Goal: Task Accomplishment & Management: Complete application form

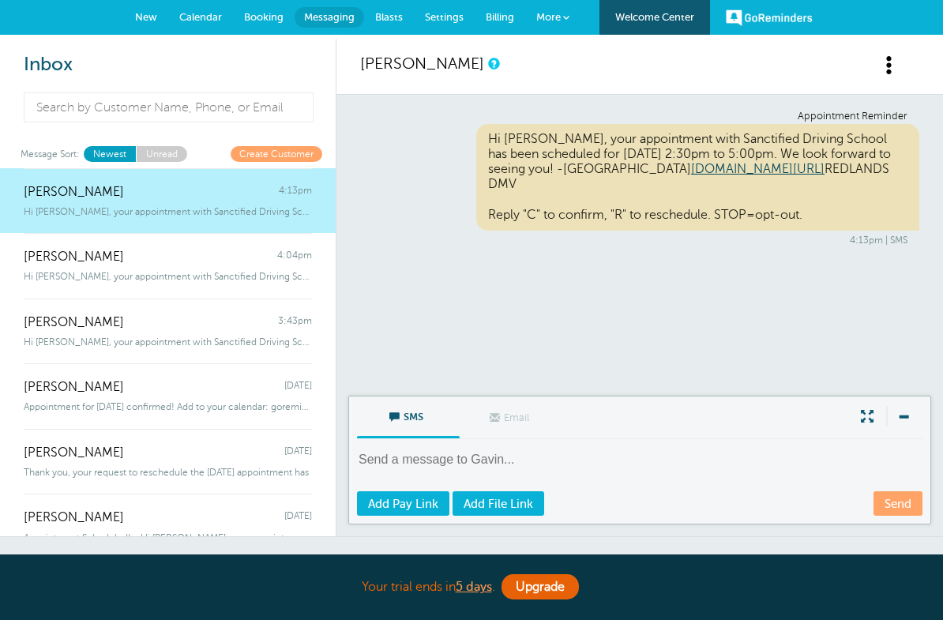
click at [452, 17] on span "Settings" at bounding box center [444, 17] width 39 height 12
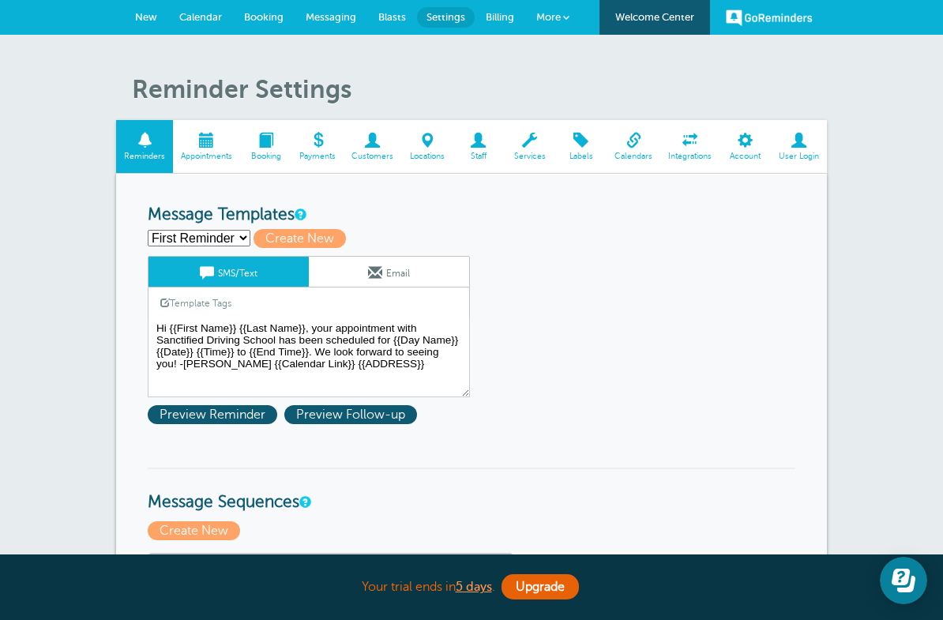
click at [399, 21] on span "Blasts" at bounding box center [392, 17] width 28 height 12
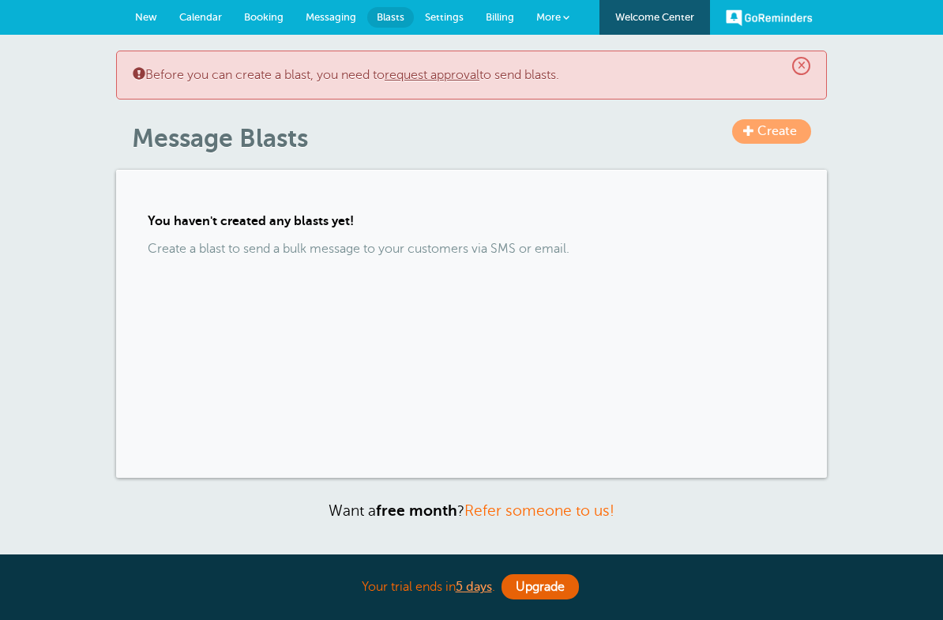
click at [337, 21] on span "Messaging" at bounding box center [330, 17] width 51 height 12
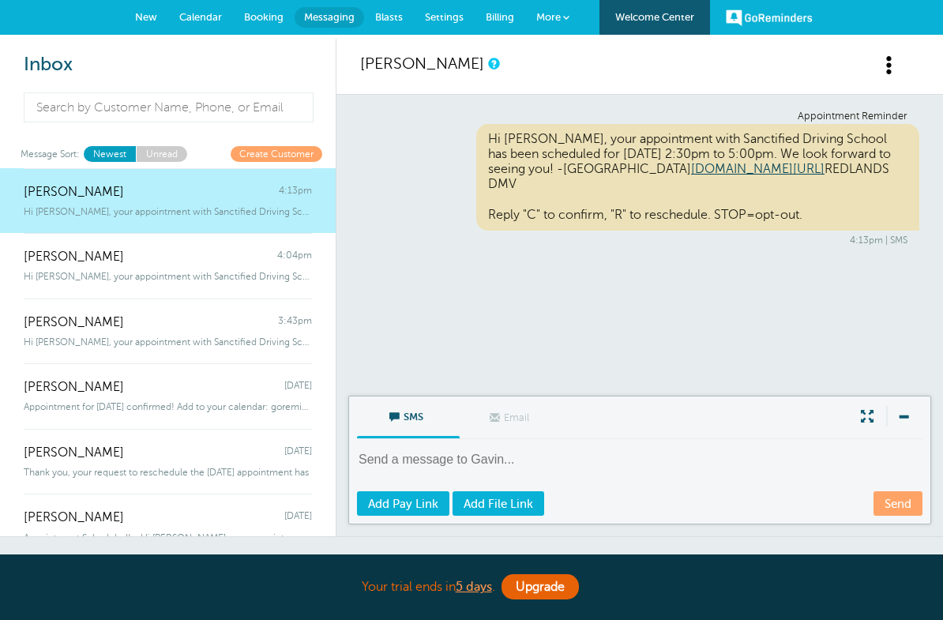
click at [272, 20] on span "Booking" at bounding box center [263, 17] width 39 height 12
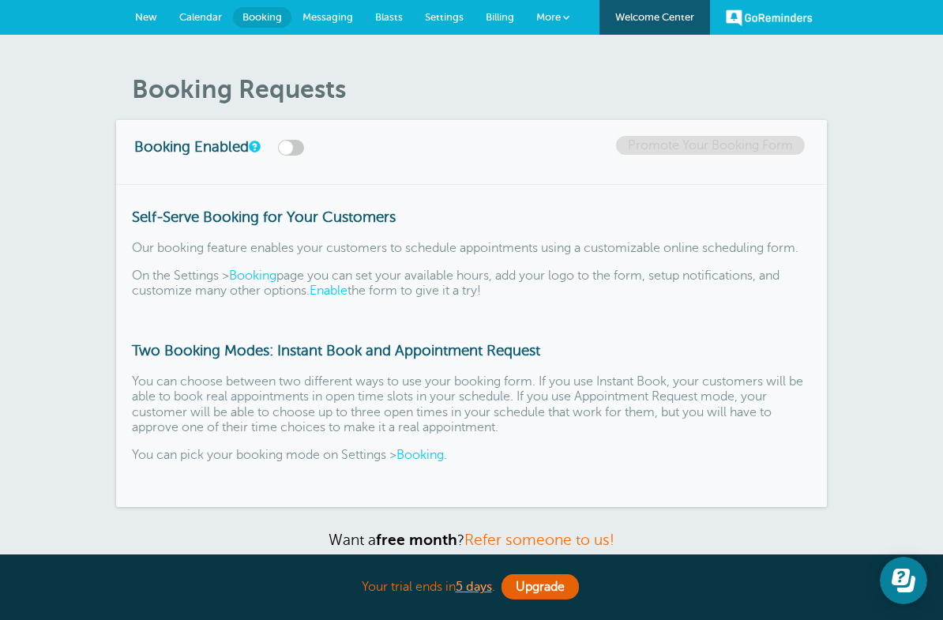
click at [214, 9] on link "Calendar" at bounding box center [200, 17] width 65 height 35
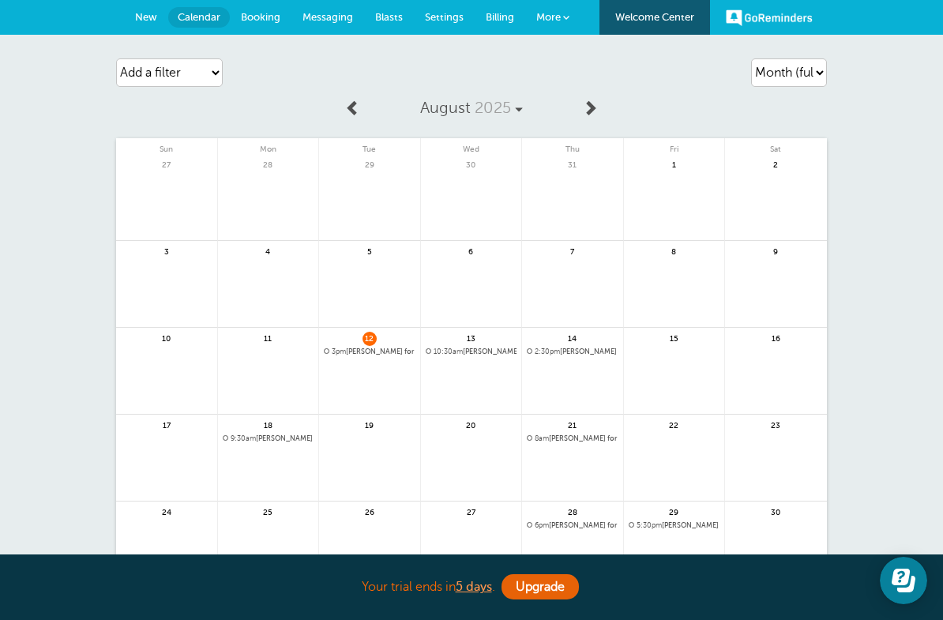
click at [559, 20] on span "More" at bounding box center [548, 17] width 24 height 12
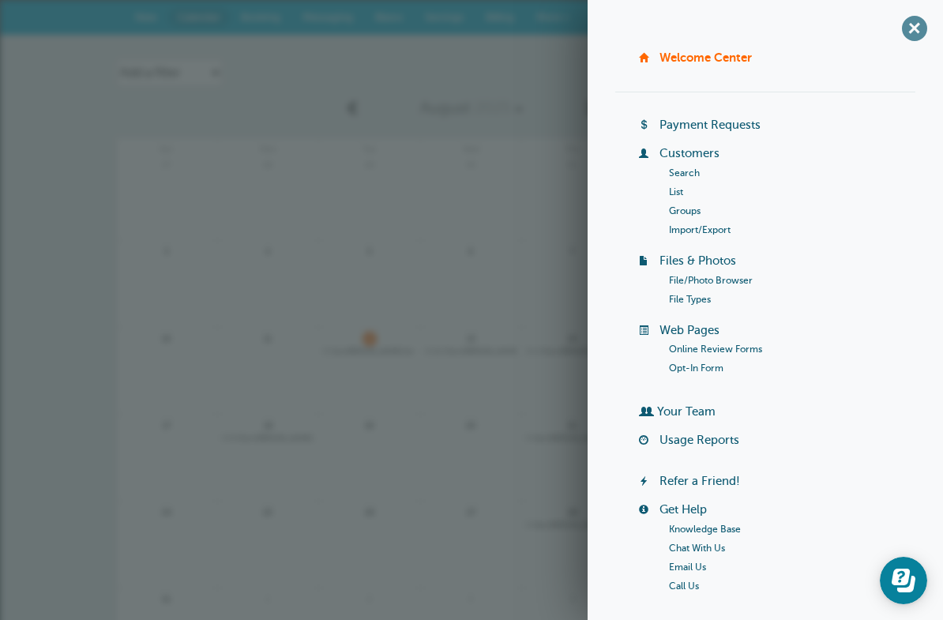
click at [924, 26] on span "+" at bounding box center [914, 28] width 36 height 36
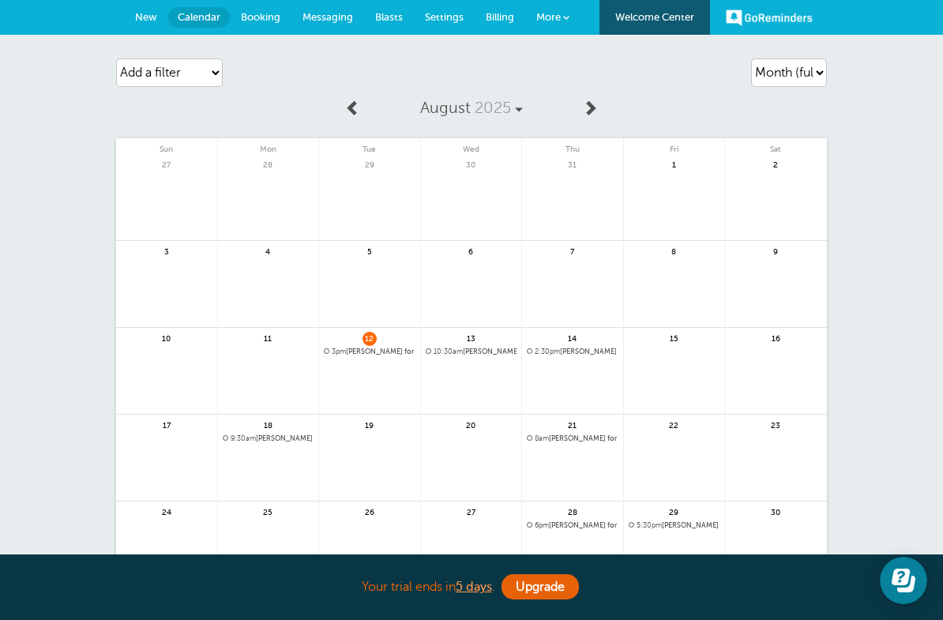
click at [148, 23] on link "New" at bounding box center [146, 17] width 44 height 35
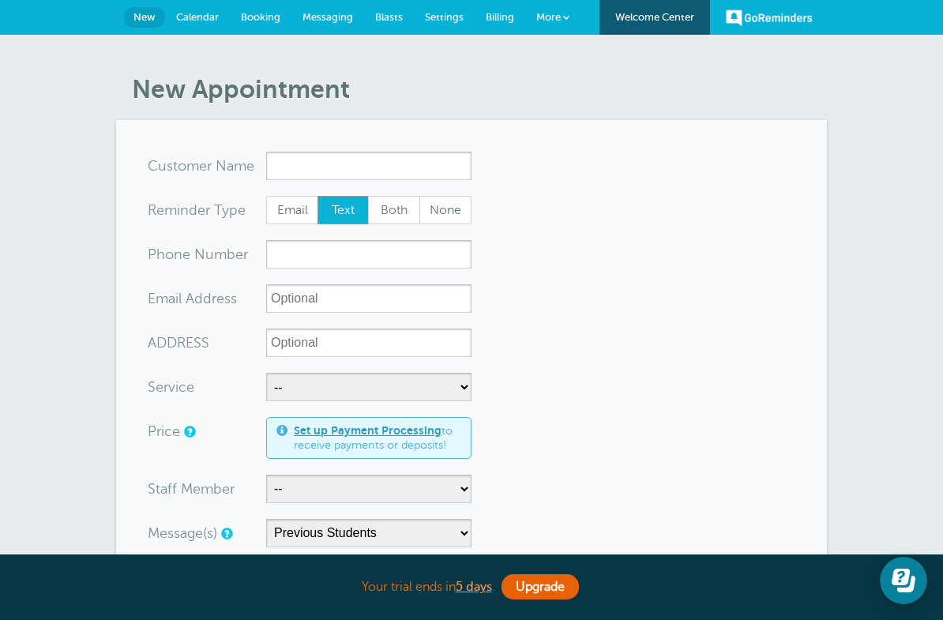
type input "H"
type input "[PERSON_NAME]"
click at [311, 257] on input "xxx-no-autofill" at bounding box center [368, 254] width 205 height 28
type input "9095835106"
click at [322, 341] on input "ADDRESS" at bounding box center [368, 342] width 205 height 28
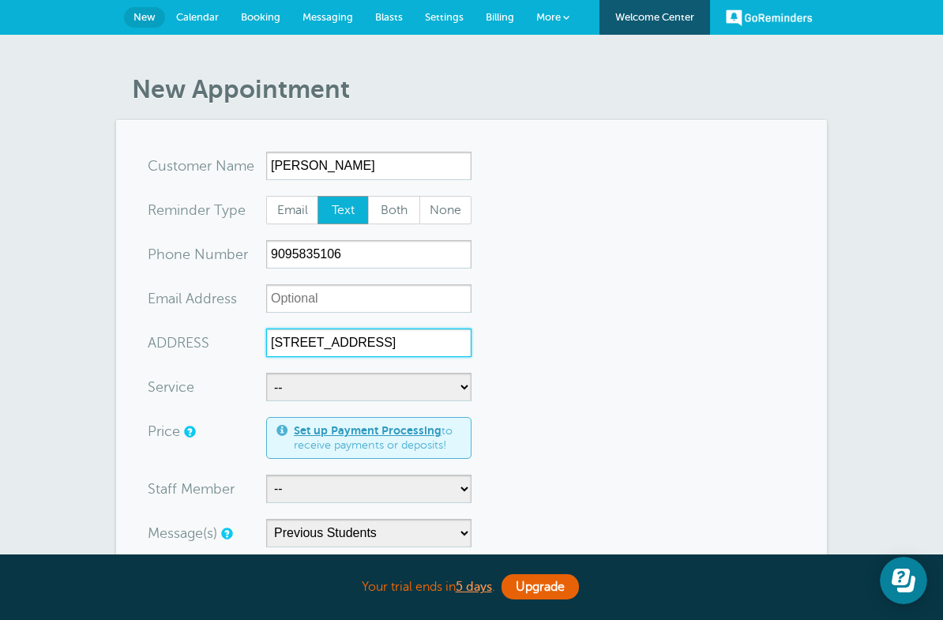
type input "860 Pine Ave #C Redlands CA 92373"
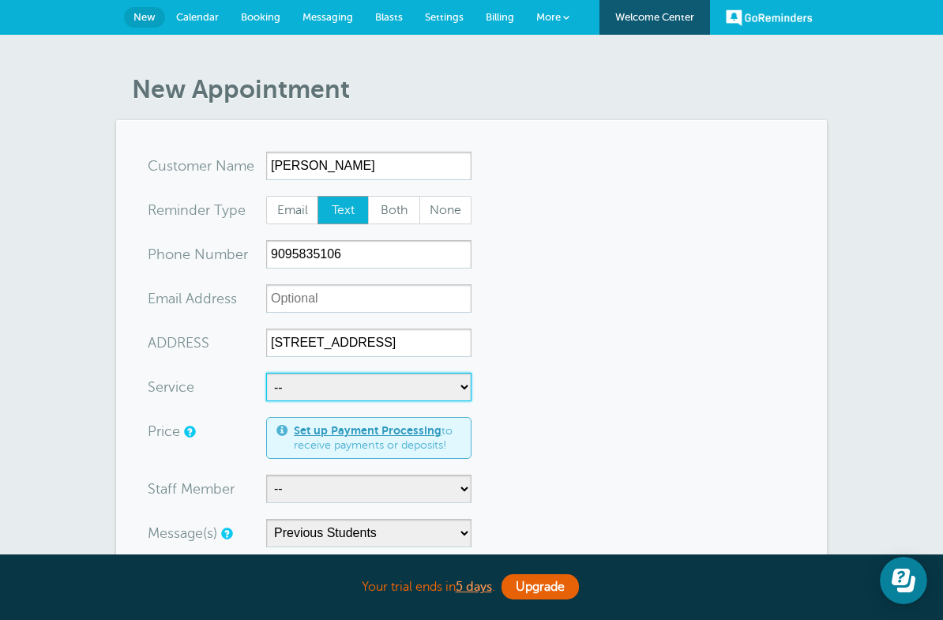
click at [310, 392] on select "-- Behind-The-Wheel Lessons DMV DRIVE PREP DMV DRIVE TEST FREEWAY LESSON" at bounding box center [368, 387] width 205 height 28
select select "27462"
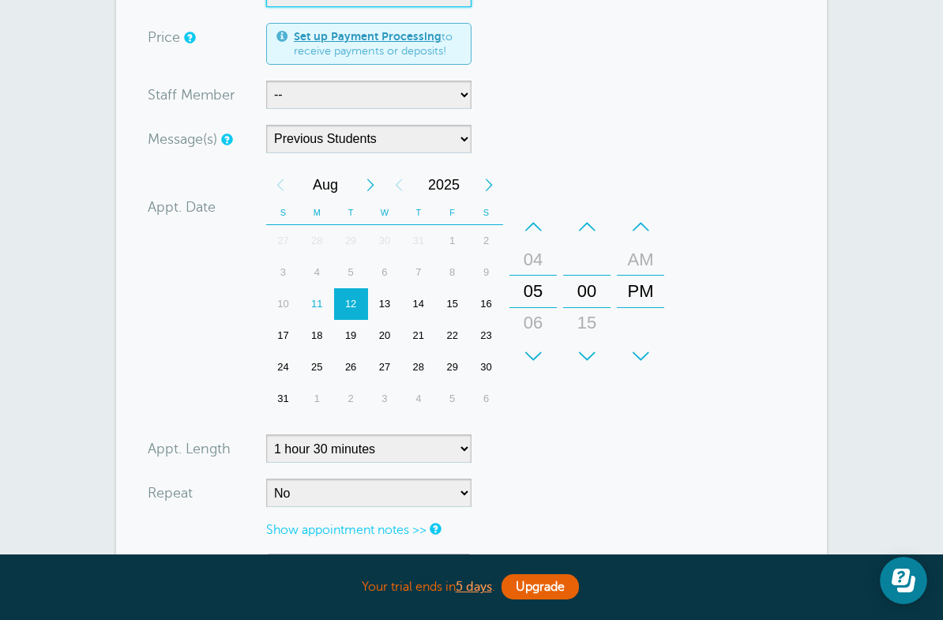
scroll to position [386, 0]
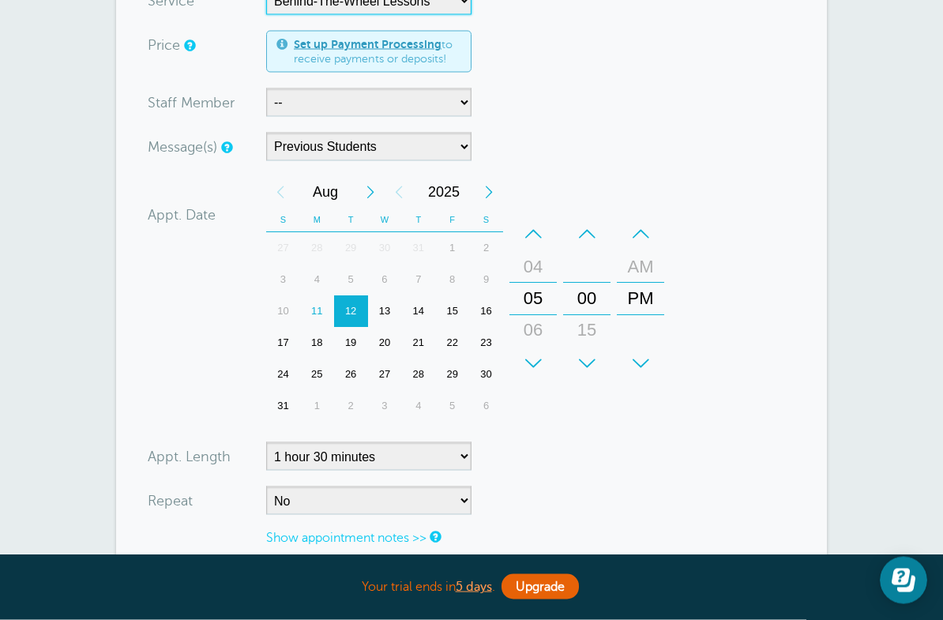
click at [349, 347] on div "19" at bounding box center [351, 344] width 34 height 32
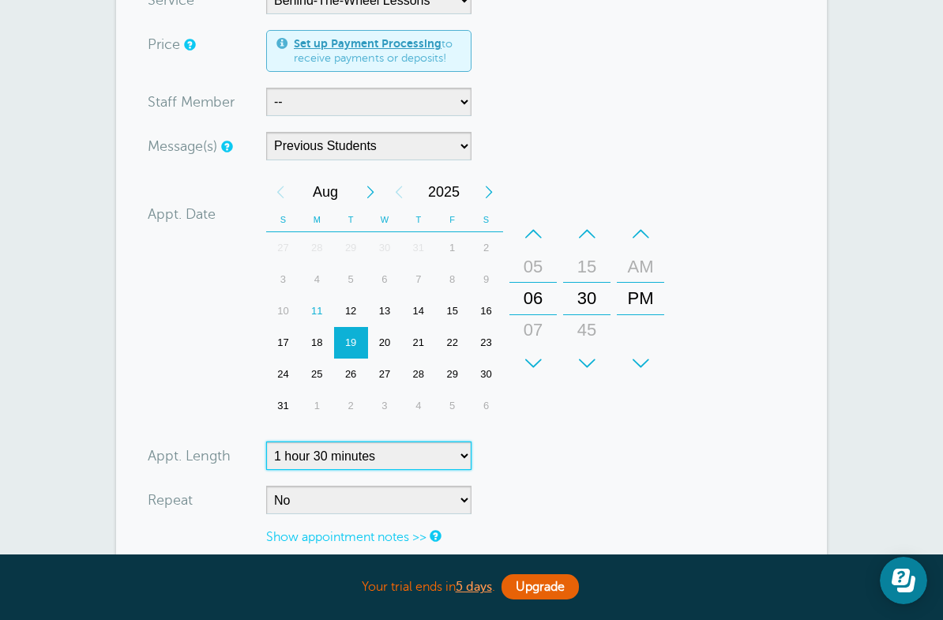
click at [428, 455] on select "5 minutes 10 minutes 15 minutes 20 minutes 25 minutes 30 minutes 35 minutes 40 …" at bounding box center [368, 455] width 205 height 28
select select "60"
click at [567, 422] on div "Calendar Time + – Month January February March April May June July August Septe…" at bounding box center [468, 300] width 404 height 249
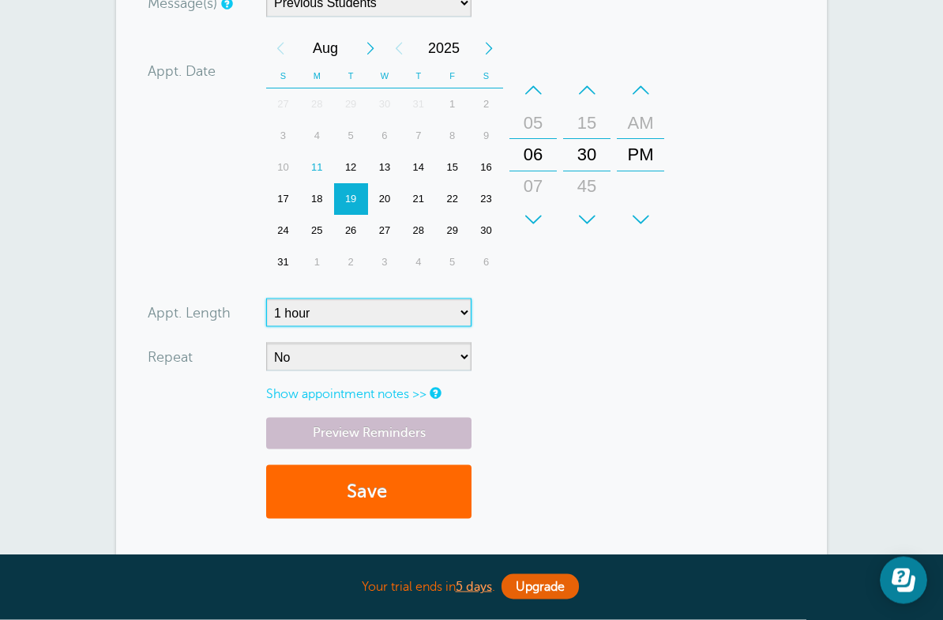
scroll to position [530, 0]
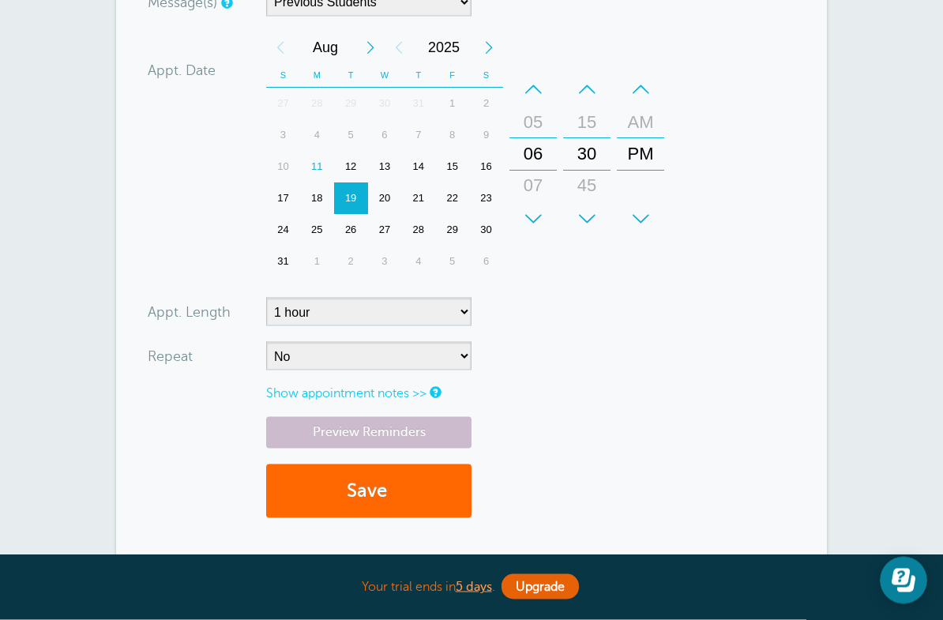
click at [360, 392] on link "Show appointment notes >>" at bounding box center [346, 393] width 160 height 14
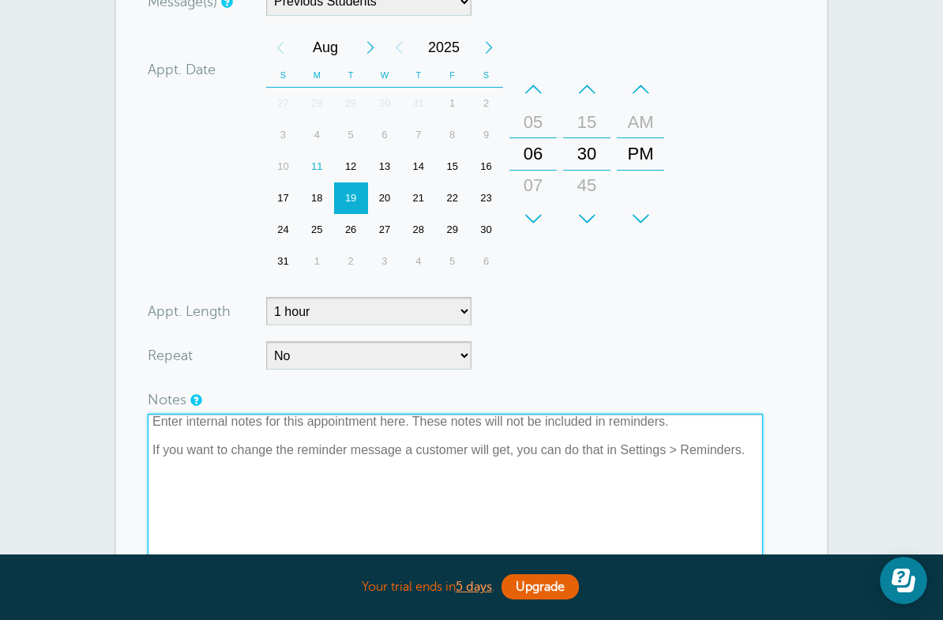
click at [196, 418] on textarea at bounding box center [455, 493] width 615 height 158
type textarea "^"
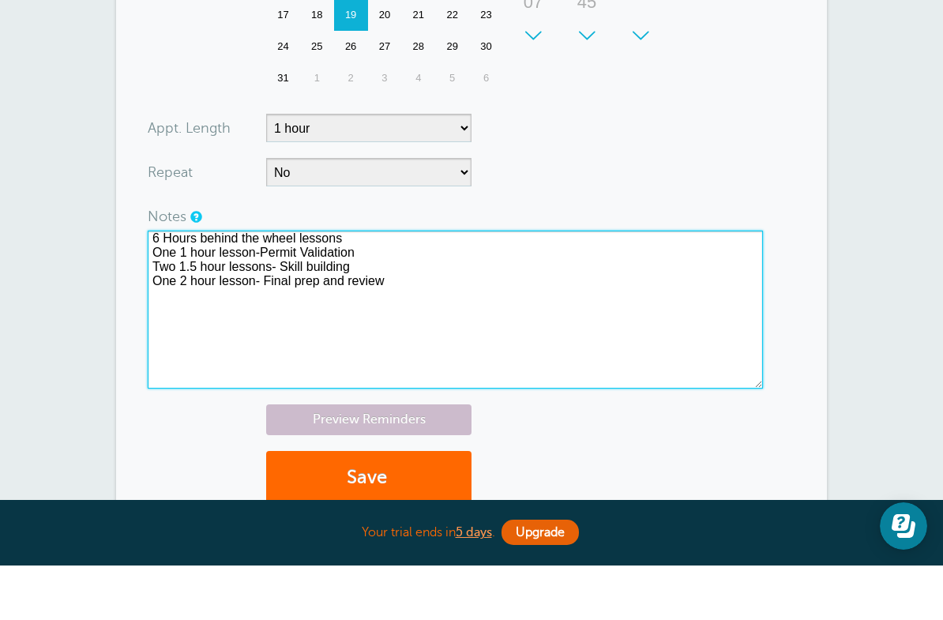
scroll to position [661, 0]
type textarea "6 Hours behind the wheel lessons One 1 hour lesson-Permit Validation Two 1.5 ho…"
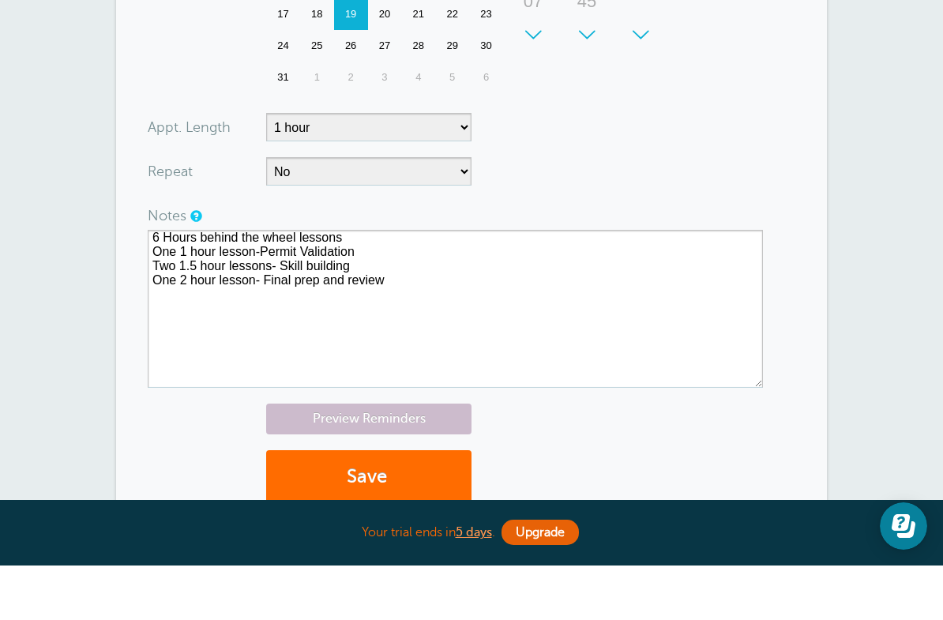
click at [388, 504] on button "Save" at bounding box center [368, 531] width 205 height 54
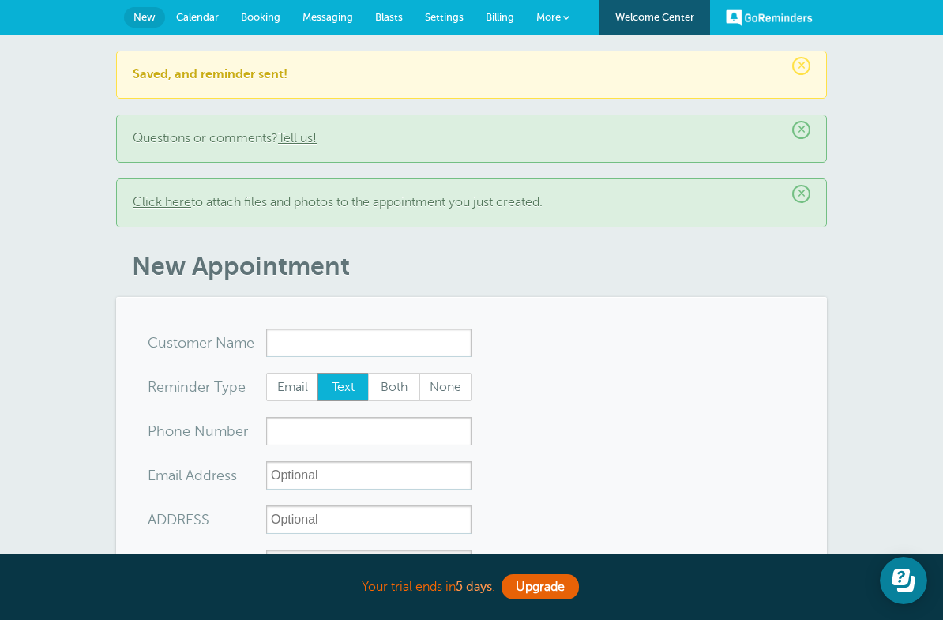
click at [338, 19] on span "Messaging" at bounding box center [327, 17] width 51 height 12
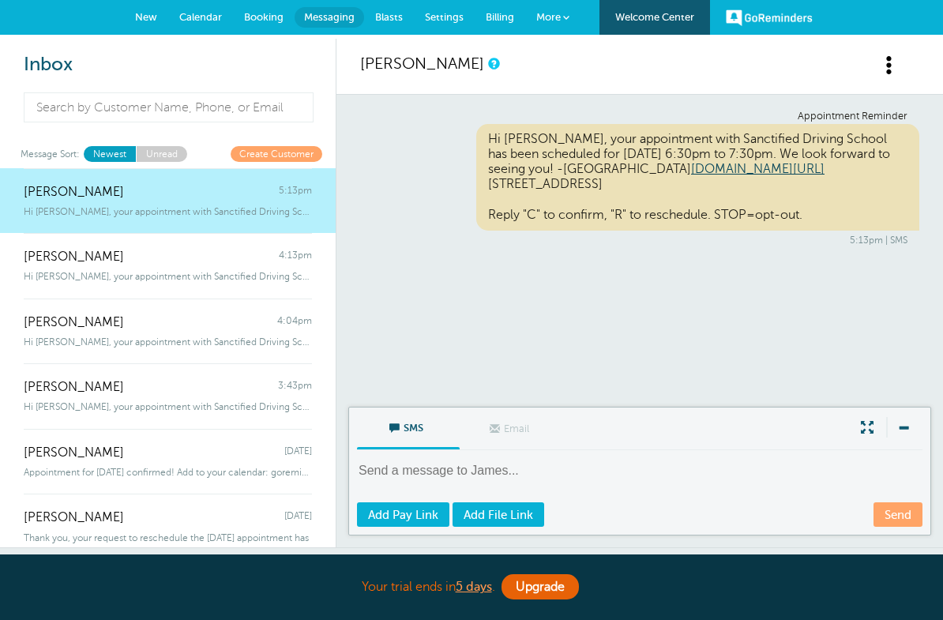
click at [452, 23] on link "Settings" at bounding box center [444, 17] width 61 height 35
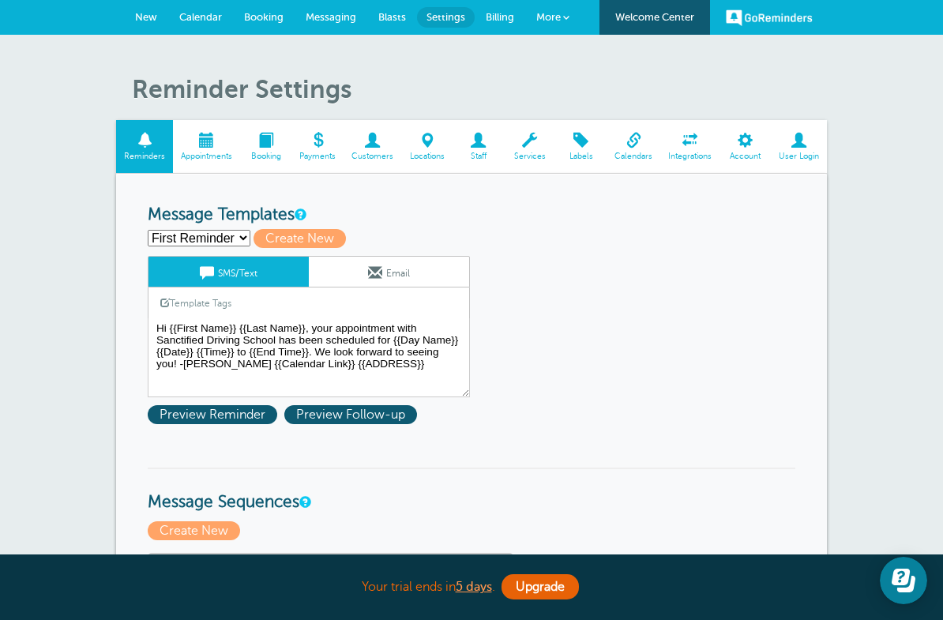
click at [640, 148] on link "Calendars" at bounding box center [633, 146] width 54 height 53
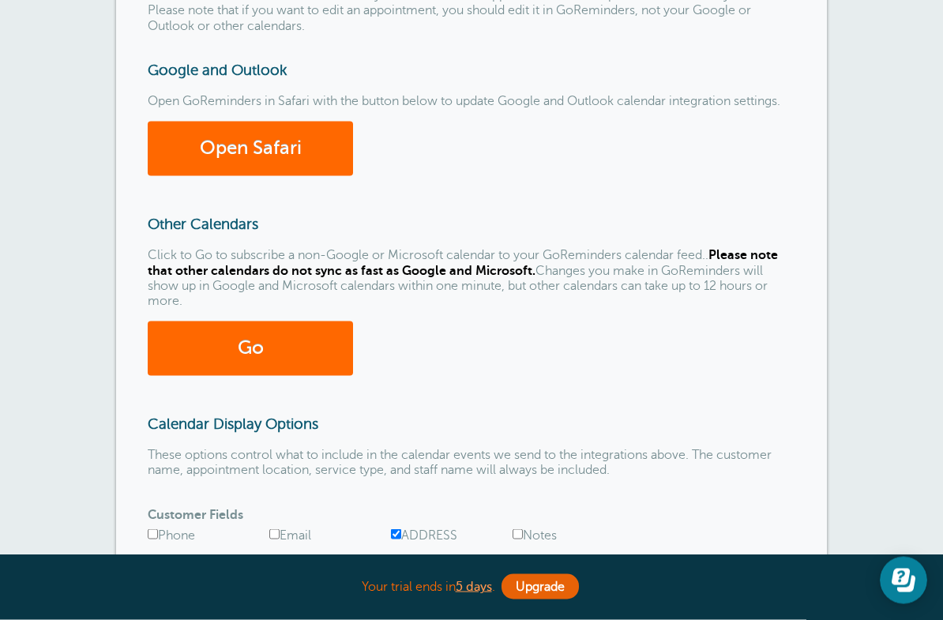
scroll to position [247, 0]
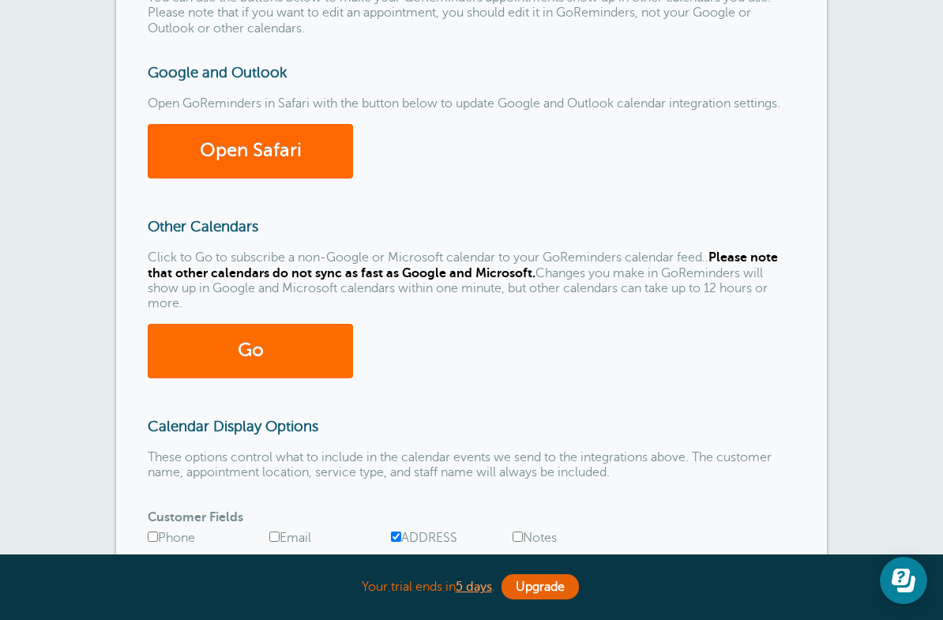
click at [312, 347] on link "Go" at bounding box center [250, 351] width 205 height 54
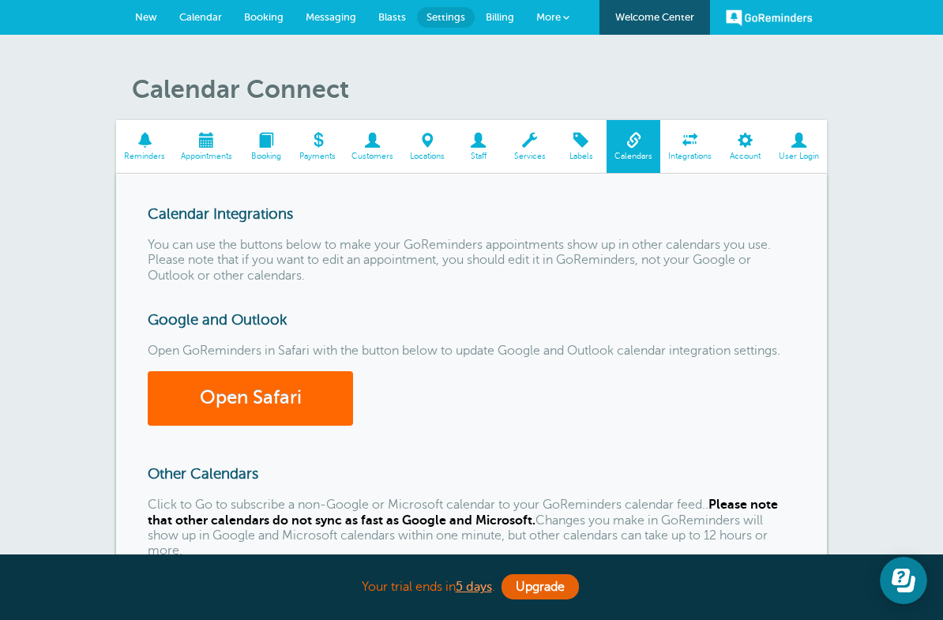
click at [195, 15] on span "Calendar" at bounding box center [200, 17] width 43 height 12
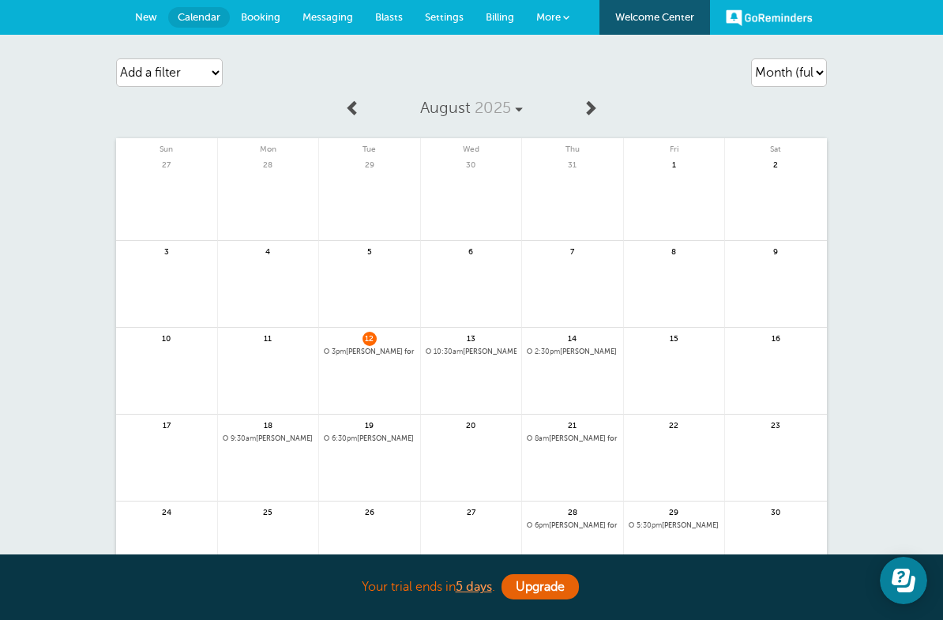
click at [587, 112] on span at bounding box center [590, 107] width 16 height 16
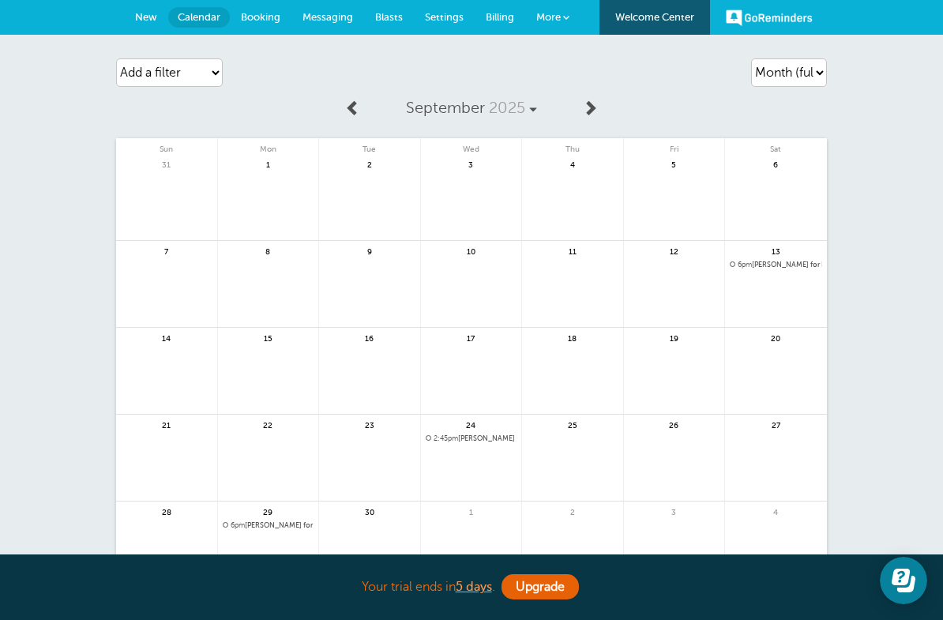
click at [592, 110] on span at bounding box center [590, 107] width 16 height 16
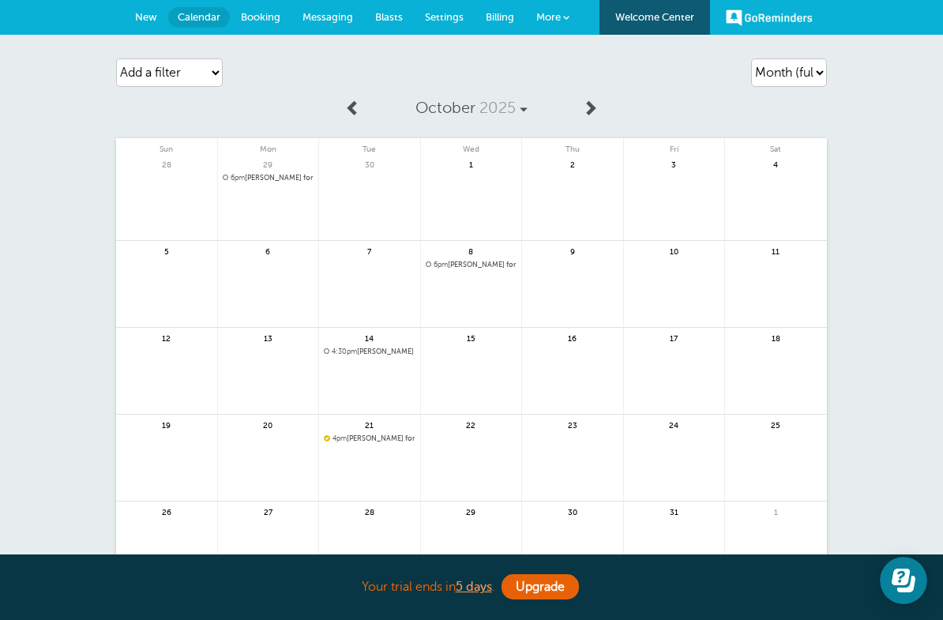
click at [343, 103] on link at bounding box center [353, 109] width 32 height 36
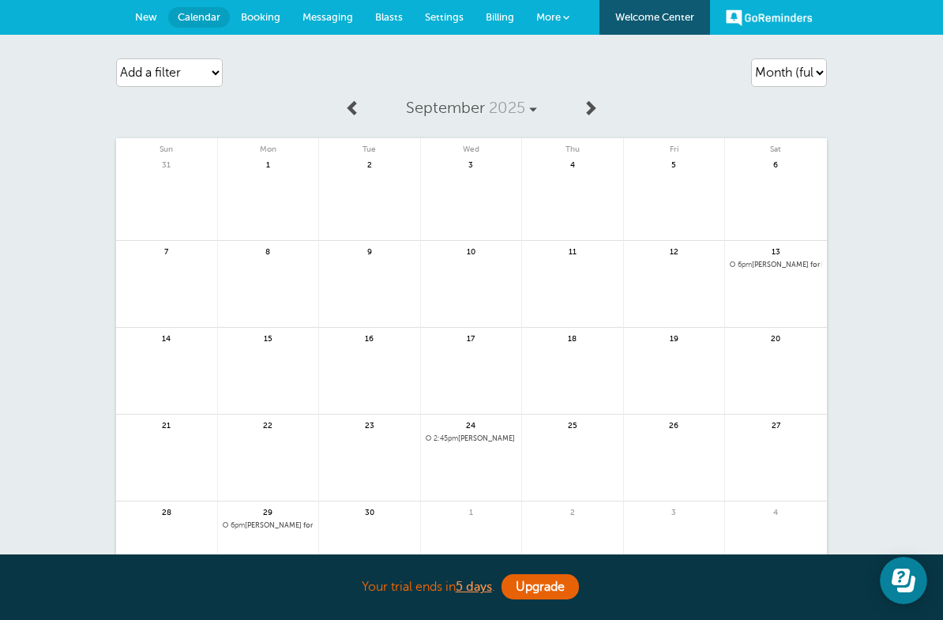
click at [356, 99] on span at bounding box center [353, 107] width 16 height 16
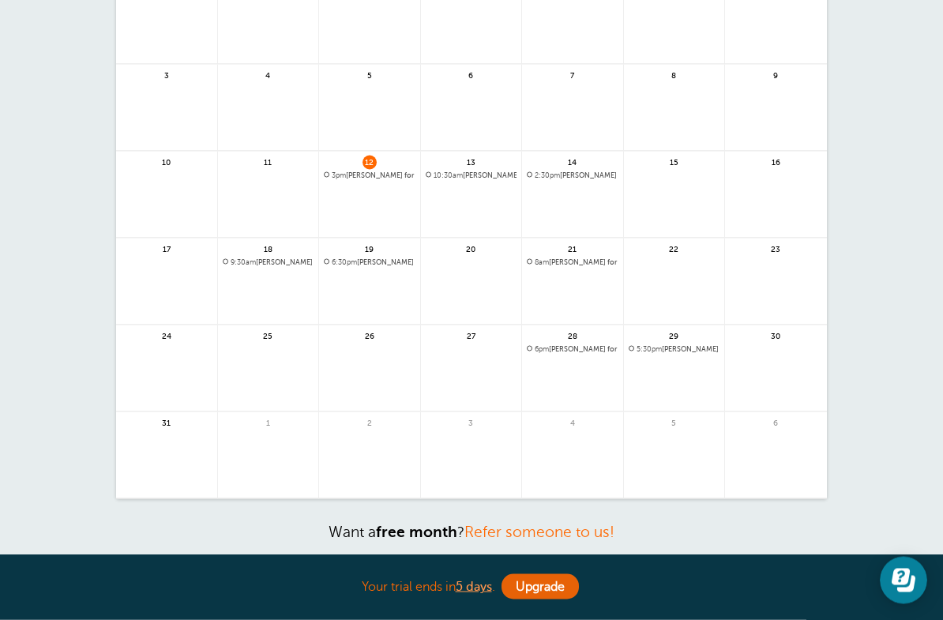
scroll to position [177, 0]
click at [591, 344] on span "6pm Sebastian Leonel Morelos for Behind-The-Wheel Lessons" at bounding box center [573, 348] width 92 height 9
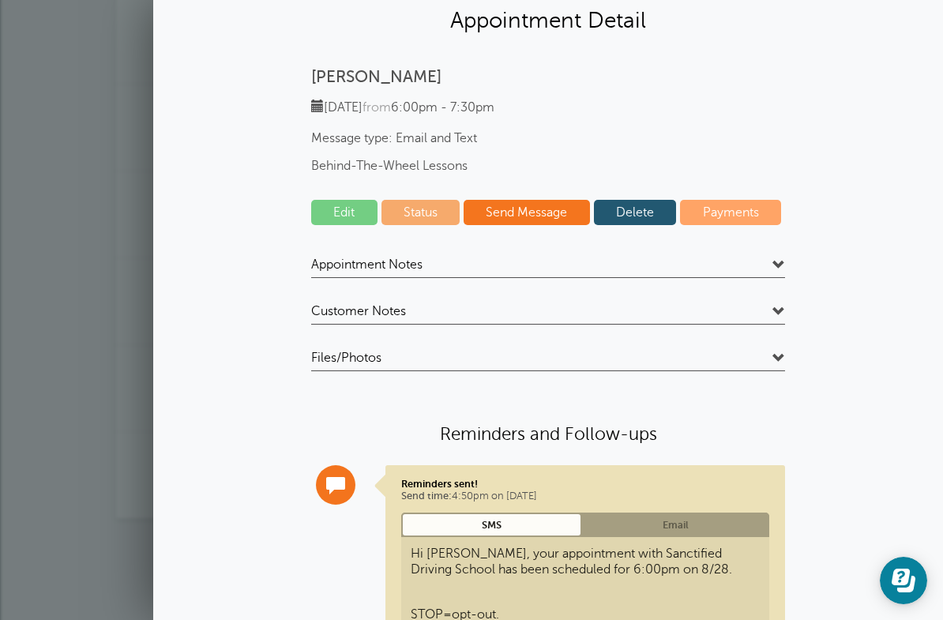
scroll to position [54, 0]
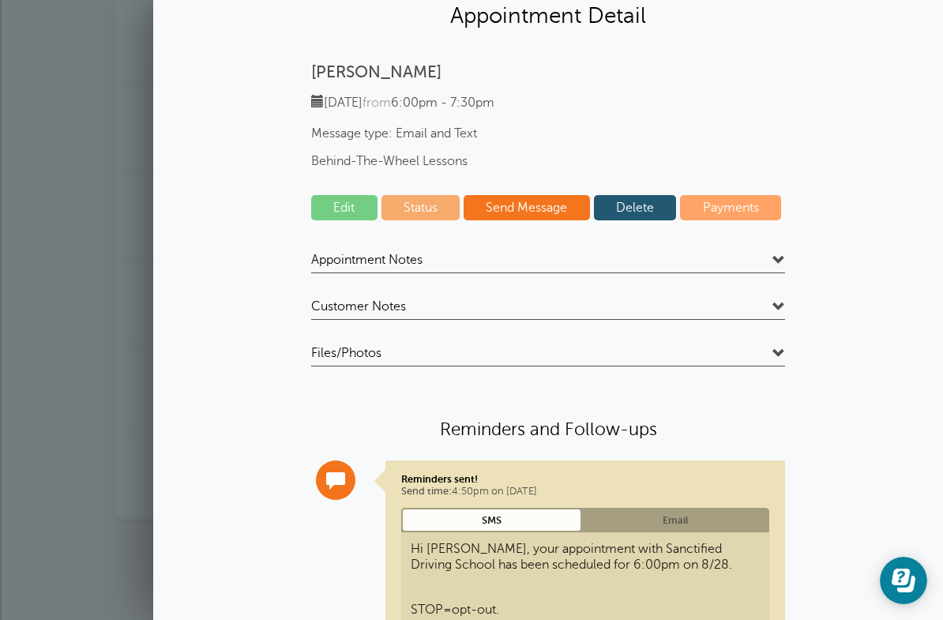
click at [343, 243] on div "Sebastian Leonel Morelos Thursday, 8/28 from 6:00pm - 7:30pm Message type: Emai…" at bounding box center [548, 372] width 758 height 621
click at [358, 252] on span "Appointment Notes" at bounding box center [366, 260] width 111 height 16
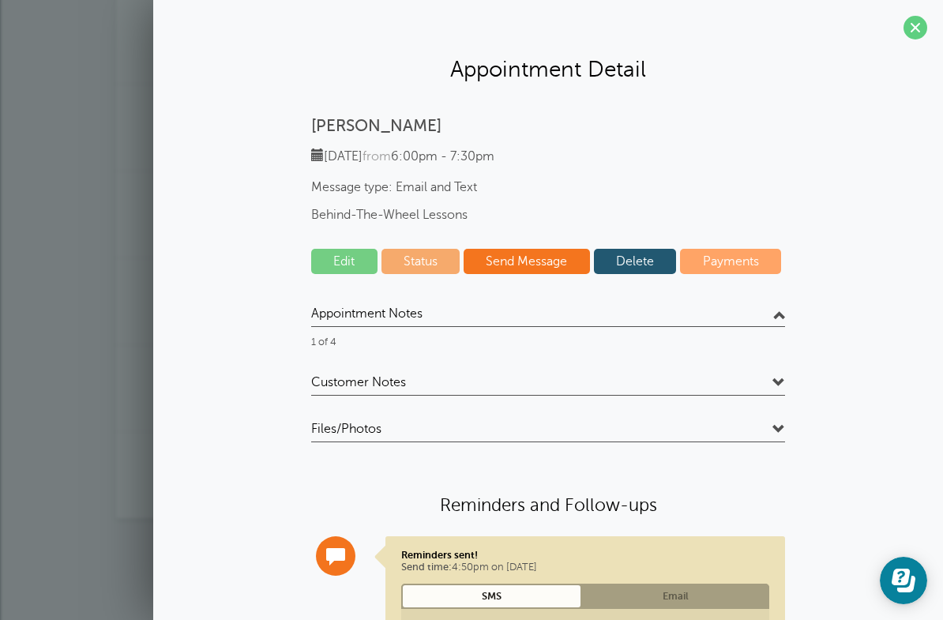
scroll to position [0, 0]
click at [896, 20] on section "Appointment Detail Sebastian Leonel Morelos Thursday, 8/28 from 6:00pm - 7:30pm…" at bounding box center [547, 393] width 789 height 787
click at [920, 29] on span at bounding box center [915, 28] width 24 height 24
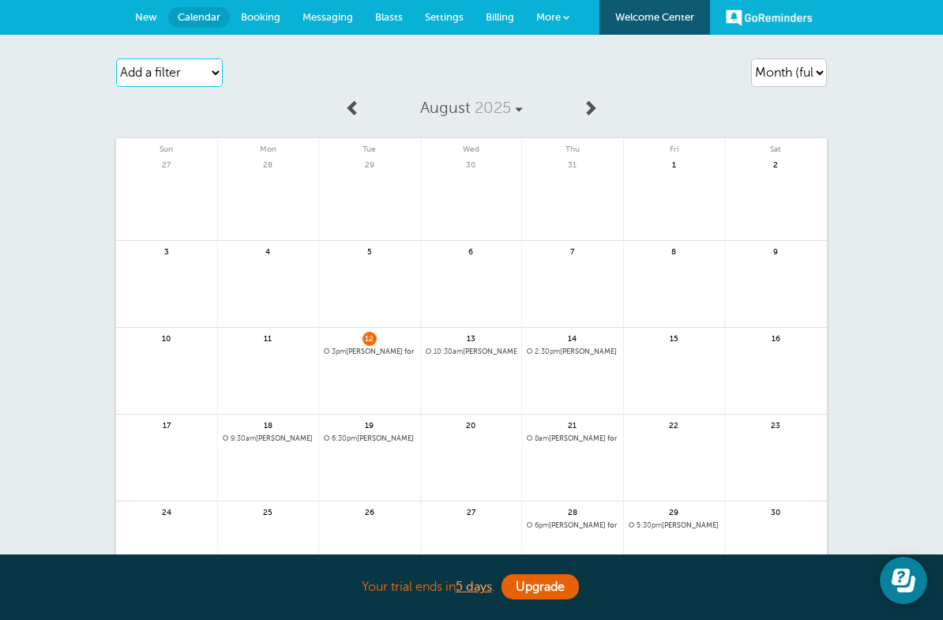
click at [130, 78] on select "Add a filter Customer Search Staff Service Appointment Status Payment Status" at bounding box center [169, 72] width 107 height 28
select select "customer"
select select
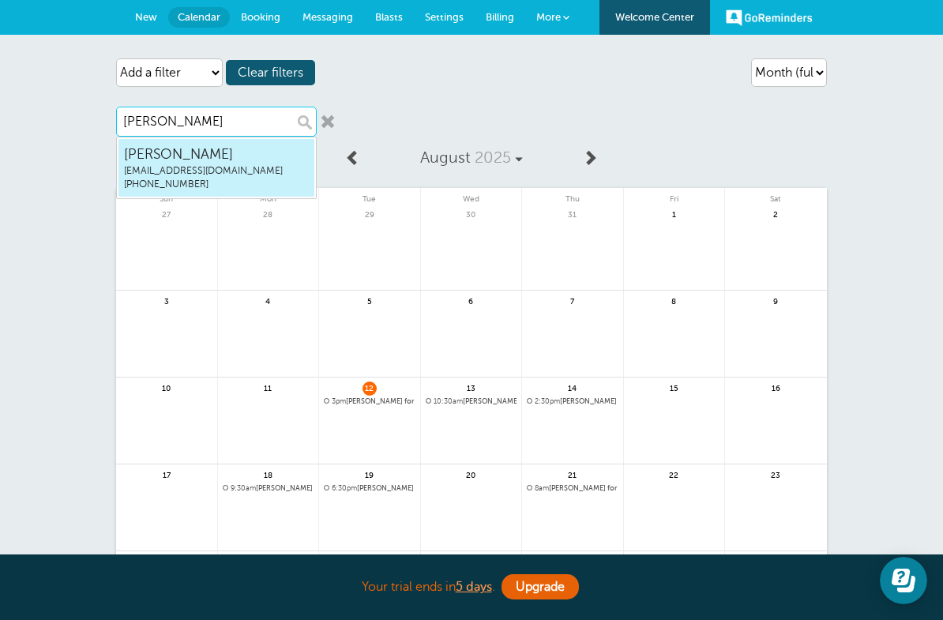
click at [148, 167] on span "[EMAIL_ADDRESS][DOMAIN_NAME]" at bounding box center [216, 170] width 185 height 13
type input "[PERSON_NAME]"
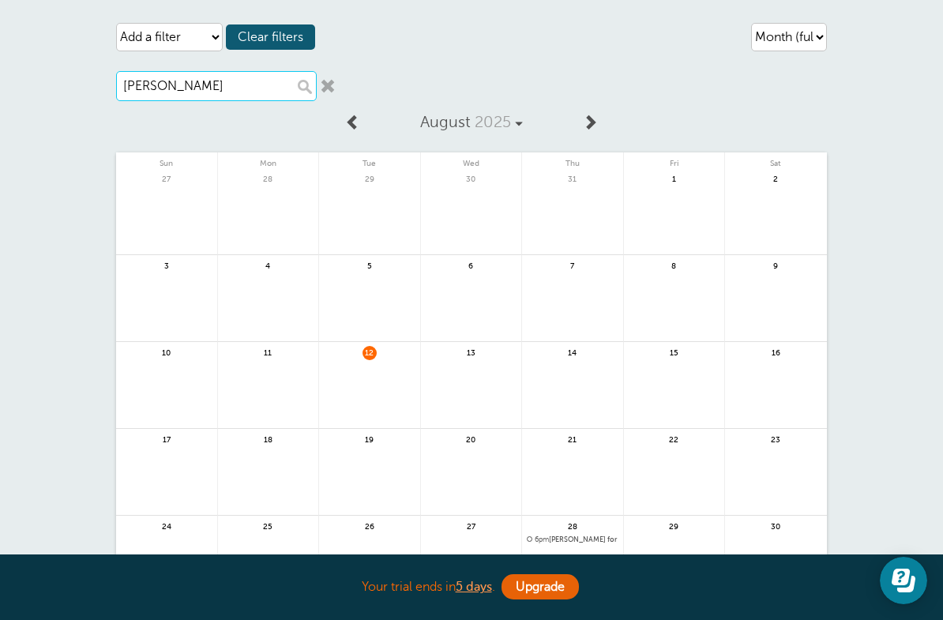
scroll to position [26, 0]
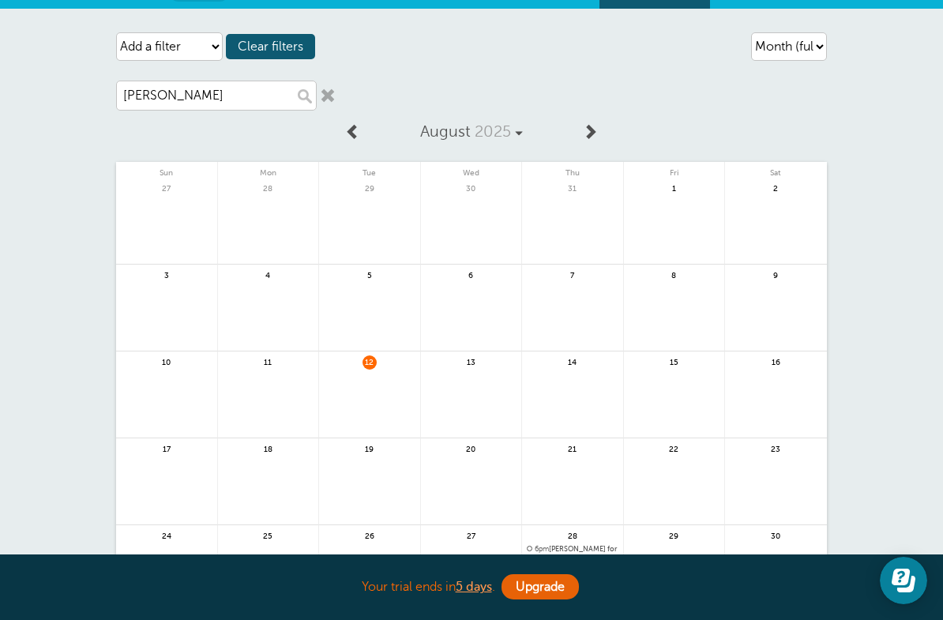
click at [590, 128] on span at bounding box center [590, 131] width 16 height 16
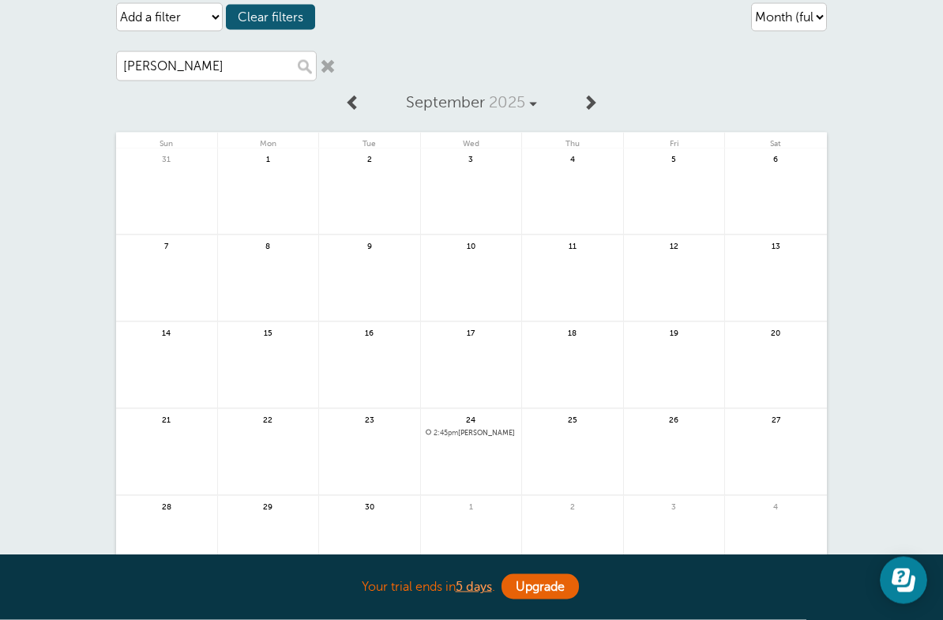
click at [590, 107] on span at bounding box center [590, 102] width 16 height 16
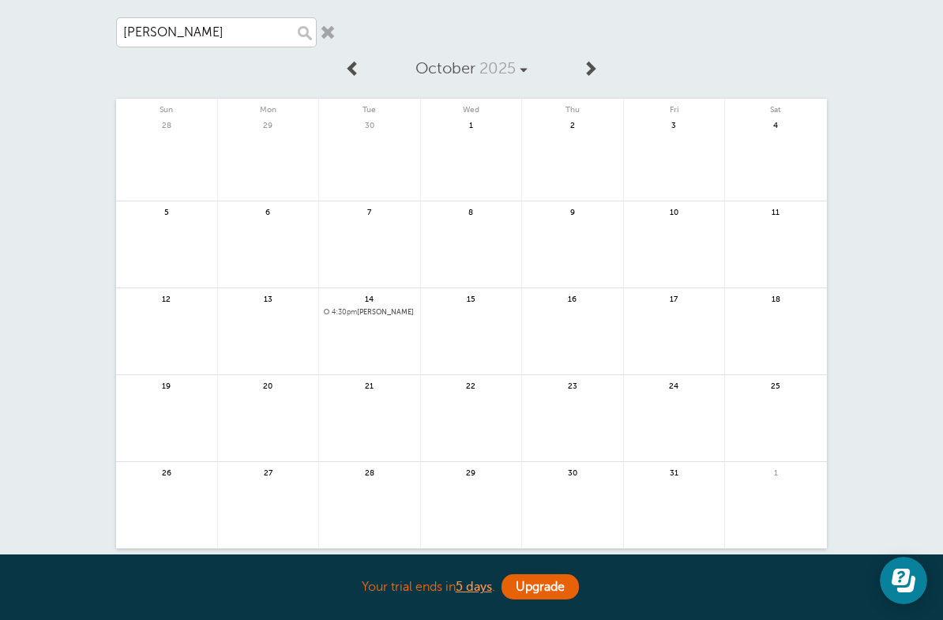
scroll to position [86, 0]
click at [387, 311] on span "4:30pm Sebastian Leonel Morelos for Behind-The-Wheel Lessons with Moises Moya" at bounding box center [370, 315] width 92 height 9
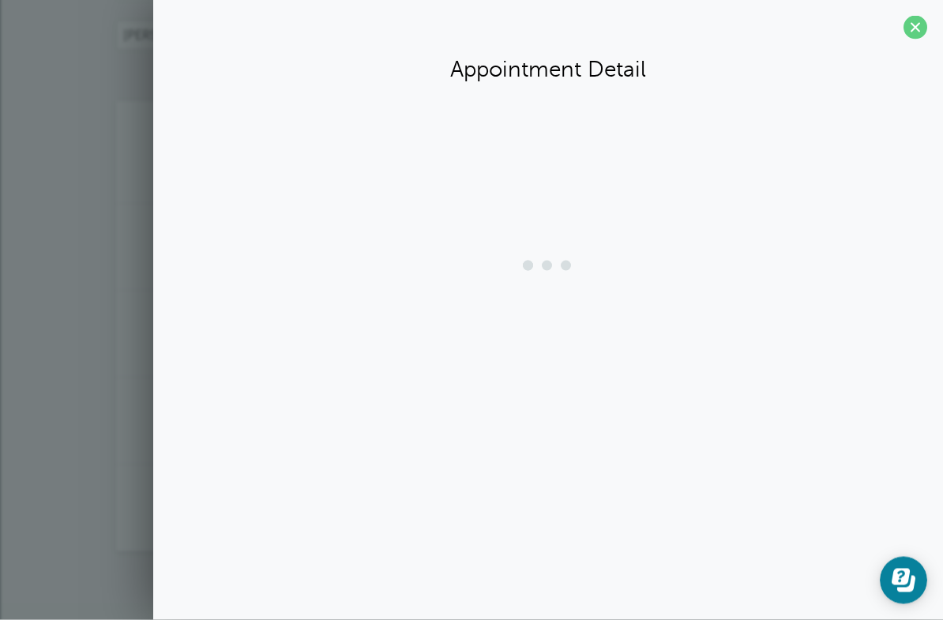
scroll to position [87, 0]
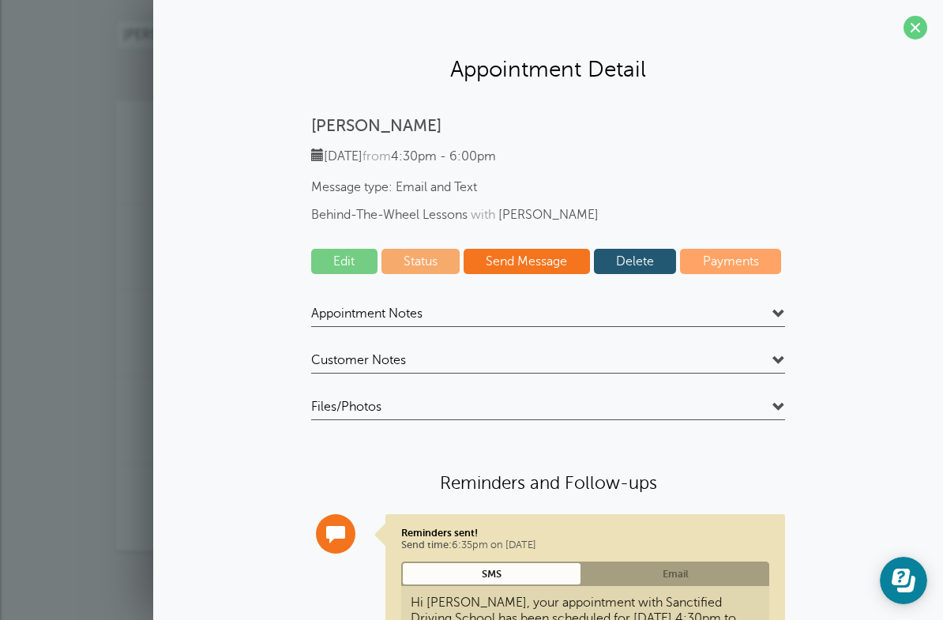
click at [324, 305] on span "Appointment Notes" at bounding box center [366, 313] width 111 height 16
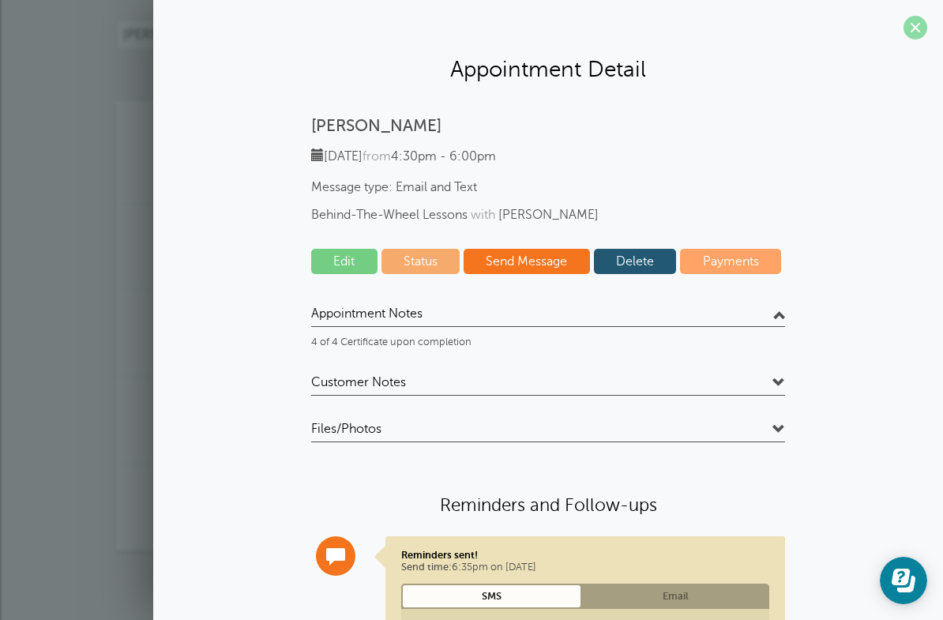
click at [912, 27] on span at bounding box center [915, 28] width 24 height 24
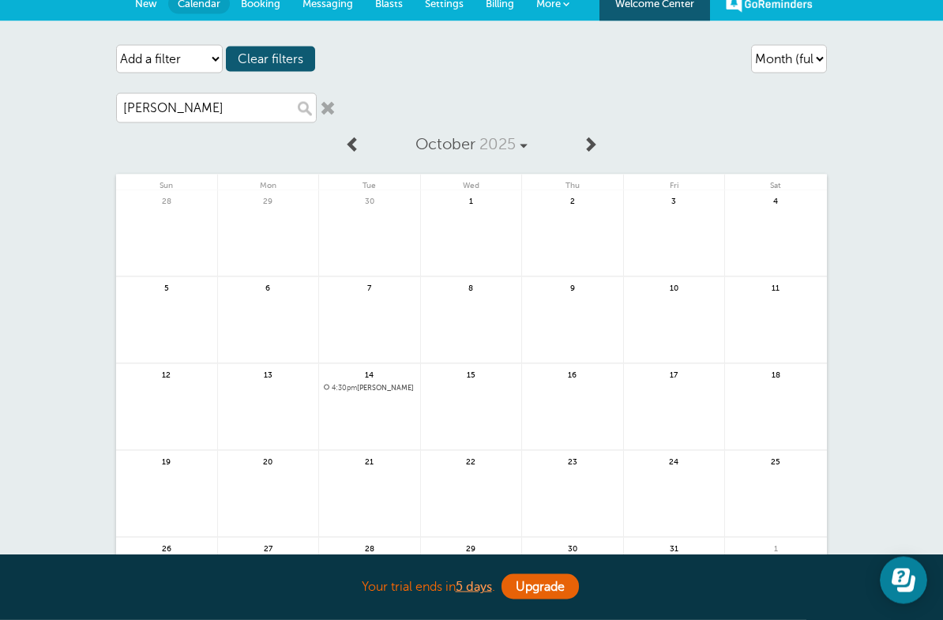
scroll to position [0, 0]
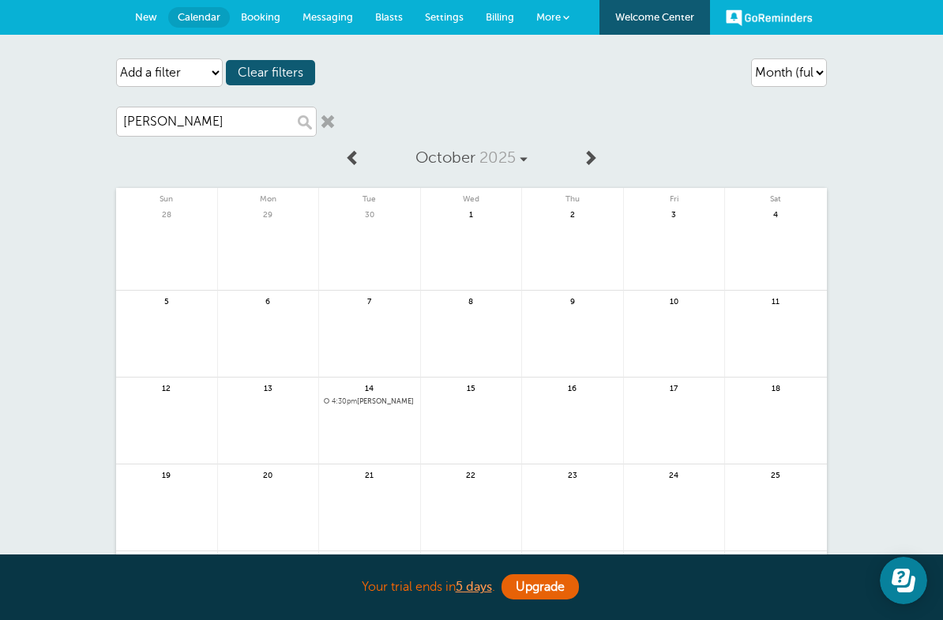
click at [148, 21] on span "New" at bounding box center [146, 17] width 22 height 12
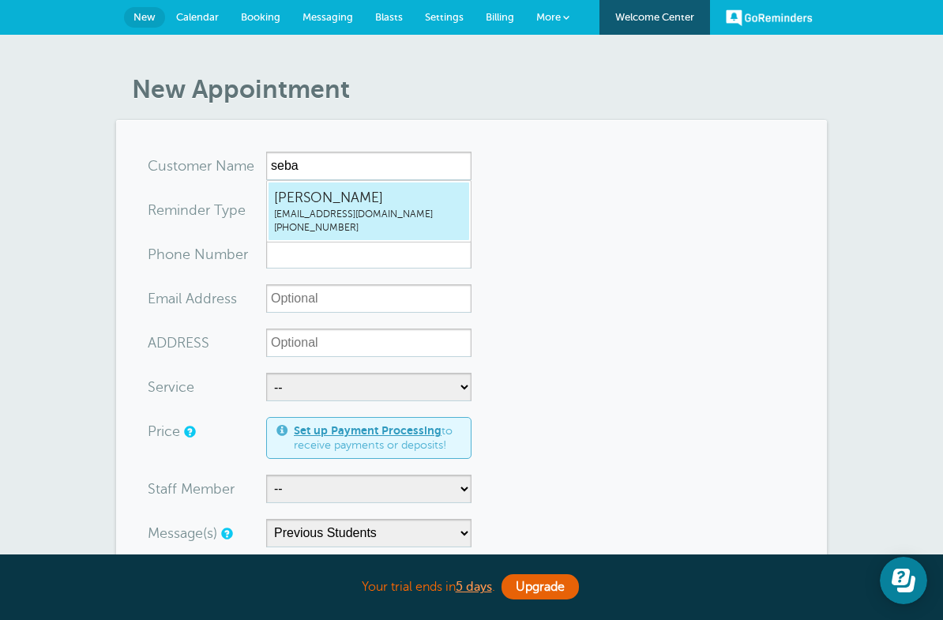
click at [293, 208] on span "[EMAIL_ADDRESS][DOMAIN_NAME]" at bounding box center [368, 214] width 189 height 13
type input "SebastianLeonelMorelosmoreloss570@gmail.com9096593582"
type input "[PERSON_NAME]"
radio input "false"
radio input "true"
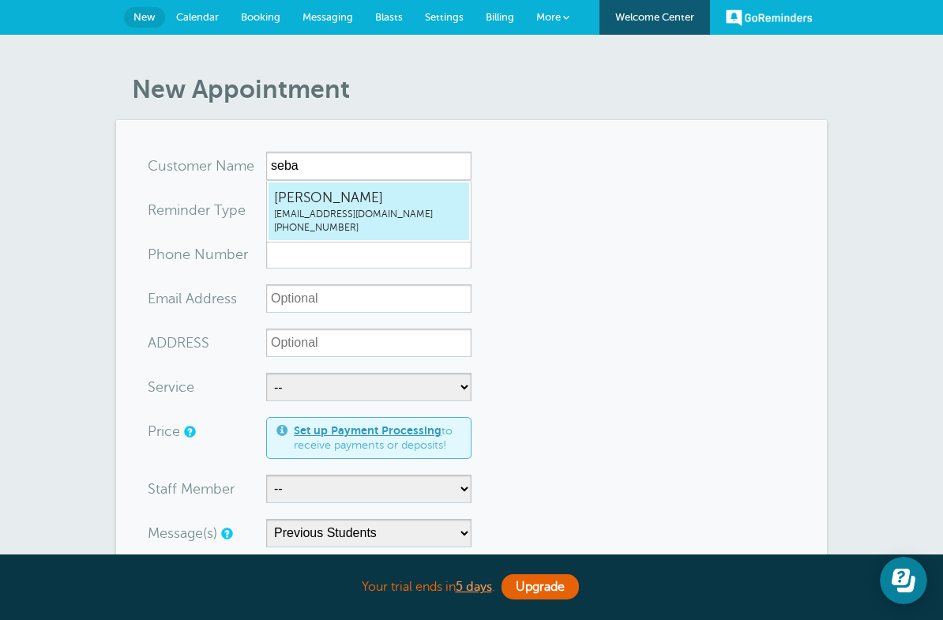
type input "[PHONE_NUMBER]"
type input "[EMAIL_ADDRESS][DOMAIN_NAME]"
type input "Yucaipa High School"
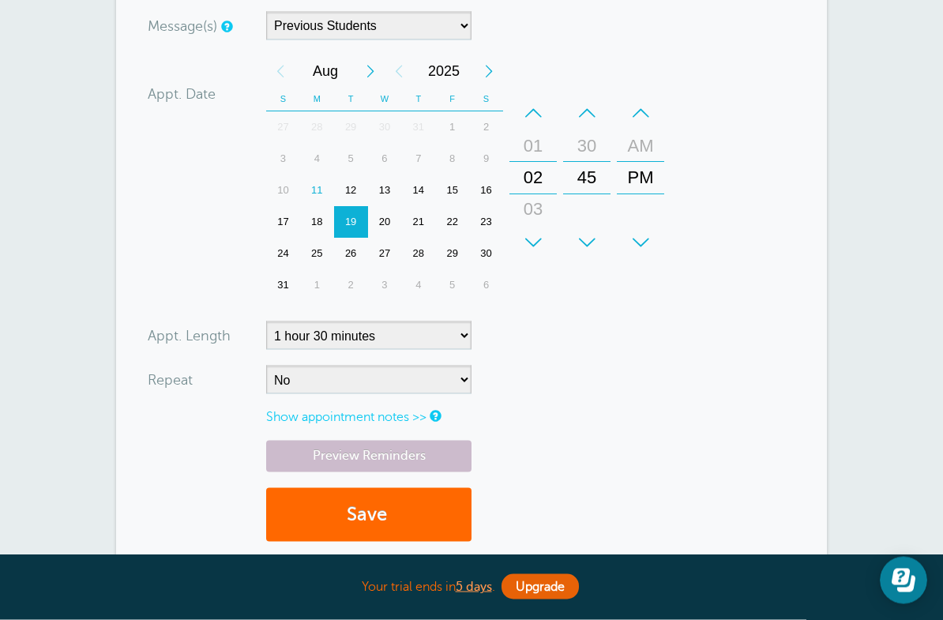
scroll to position [510, 0]
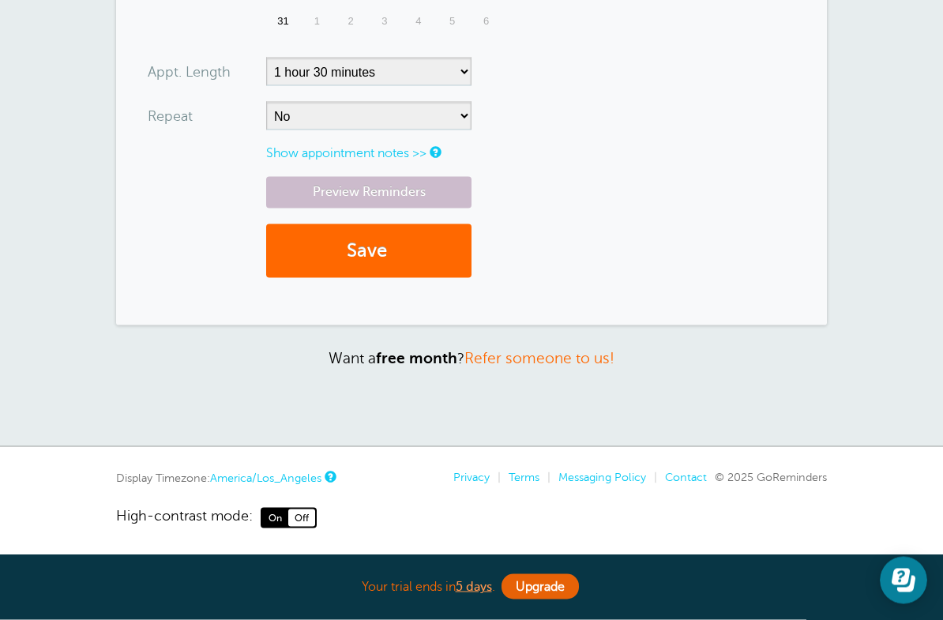
click at [285, 148] on link "Show appointment notes >>" at bounding box center [346, 153] width 160 height 14
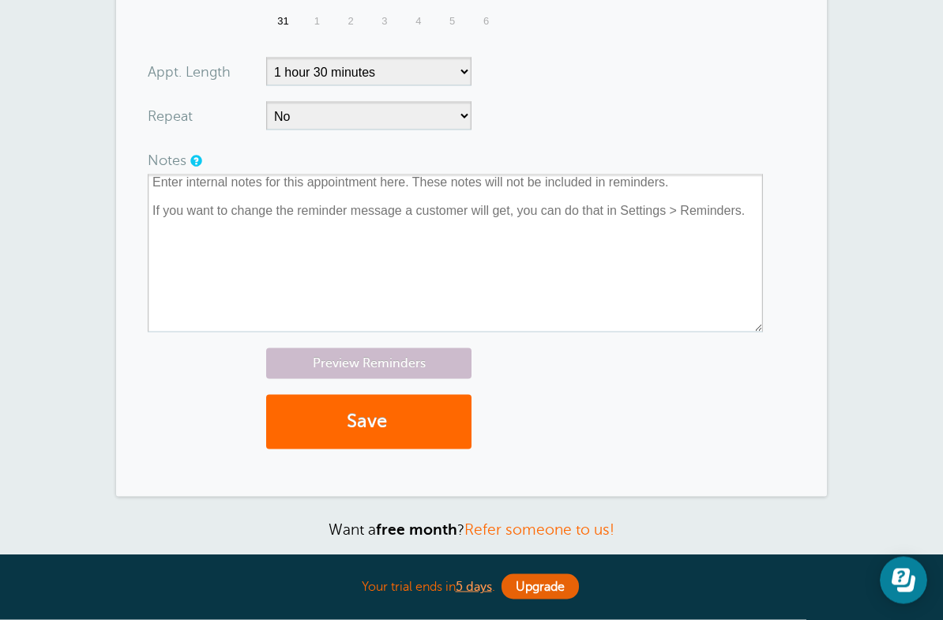
scroll to position [776, 0]
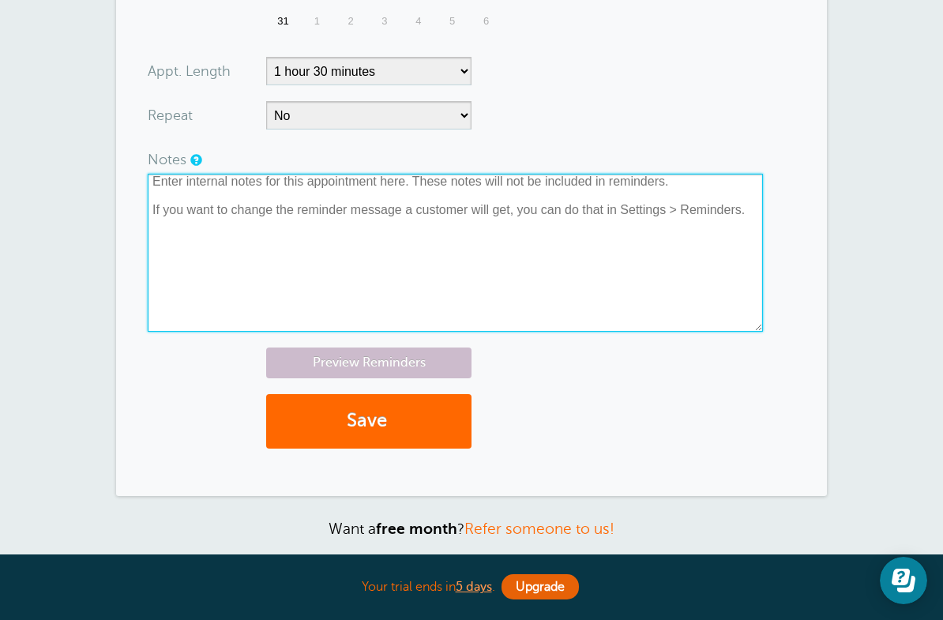
click at [178, 204] on textarea at bounding box center [455, 253] width 615 height 158
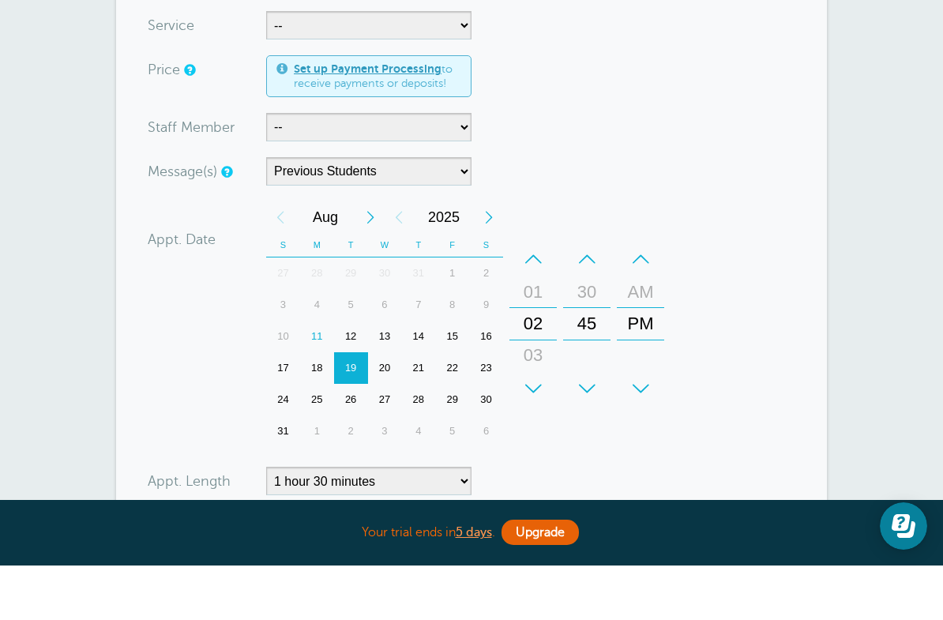
scroll to position [313, 0]
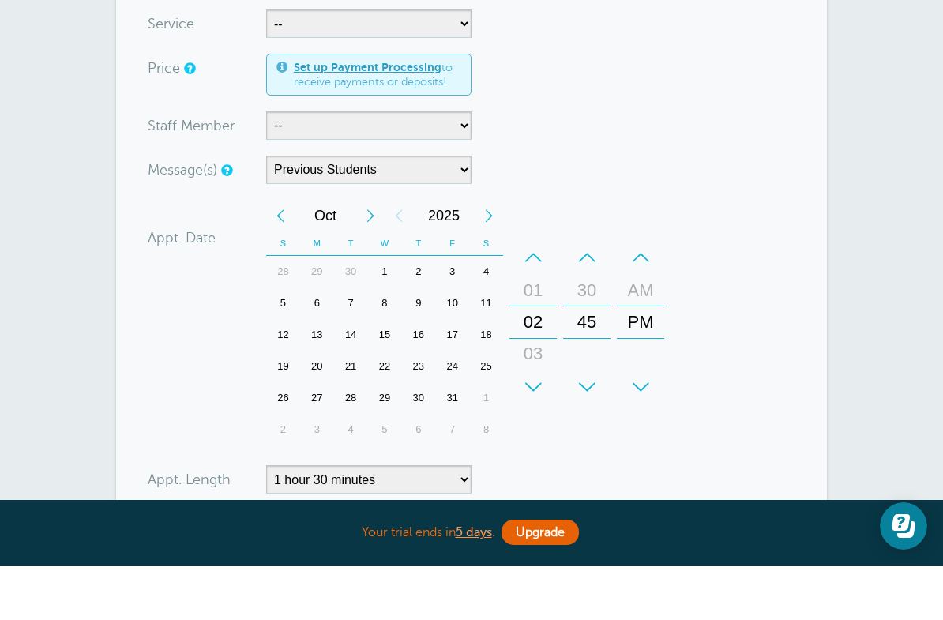
click at [380, 310] on div "1" at bounding box center [385, 326] width 34 height 32
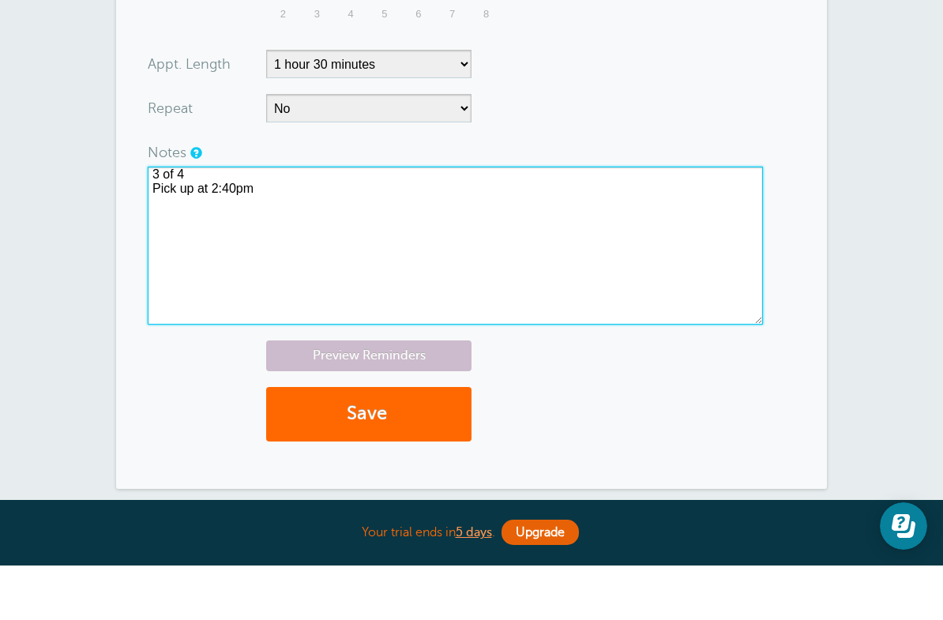
scroll to position [736, 0]
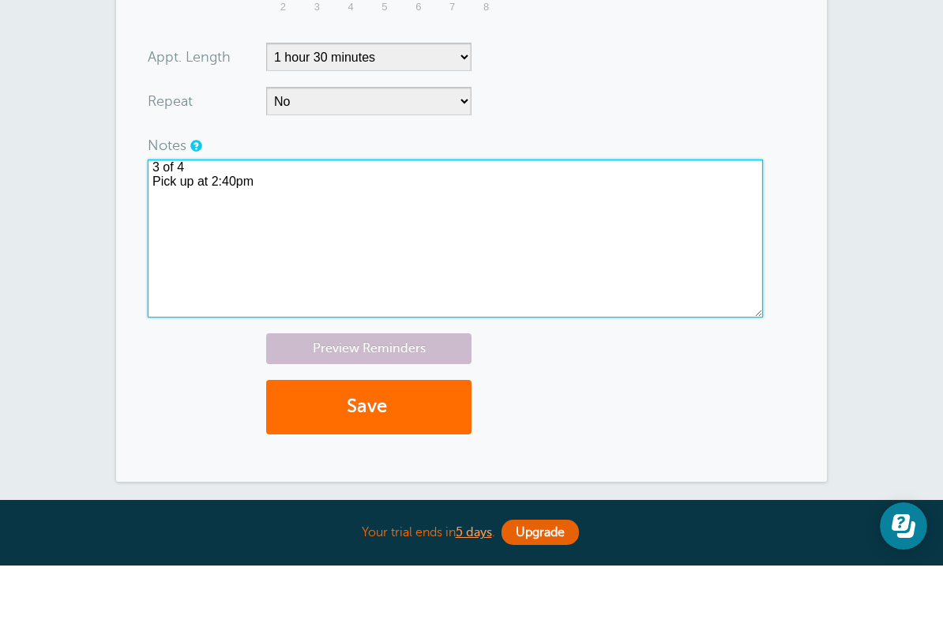
type textarea "3 of 4 Pick up at 2:40pm"
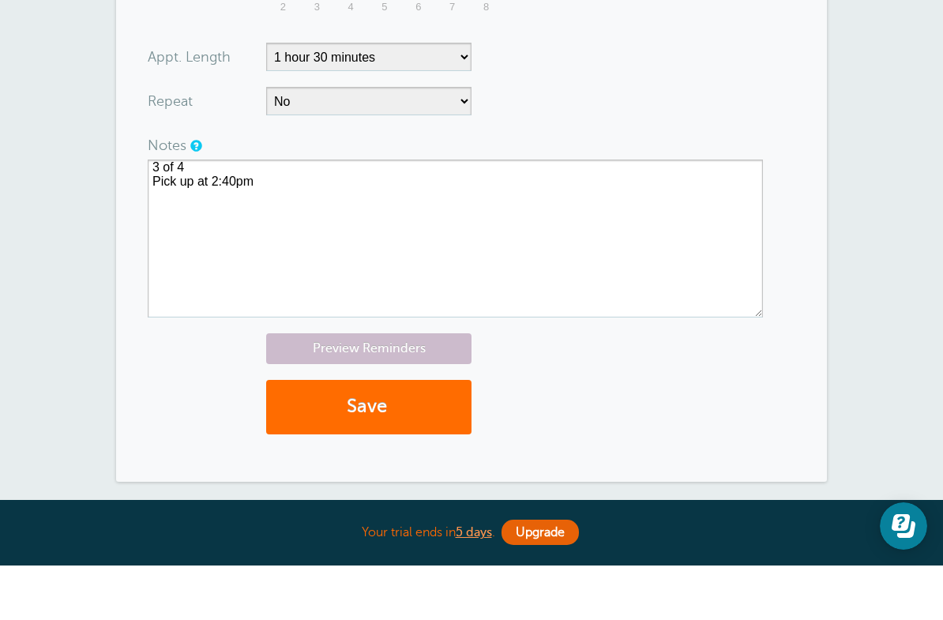
click at [285, 434] on button "Save" at bounding box center [368, 461] width 205 height 54
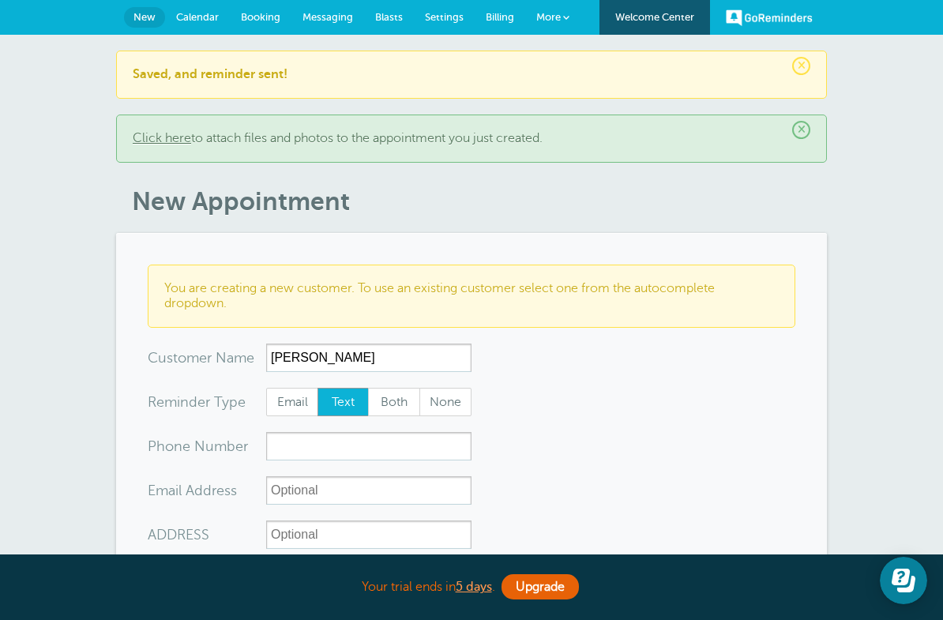
type input "[PERSON_NAME]"
click at [303, 438] on input "xxx-no-autofill" at bounding box center [368, 446] width 205 height 28
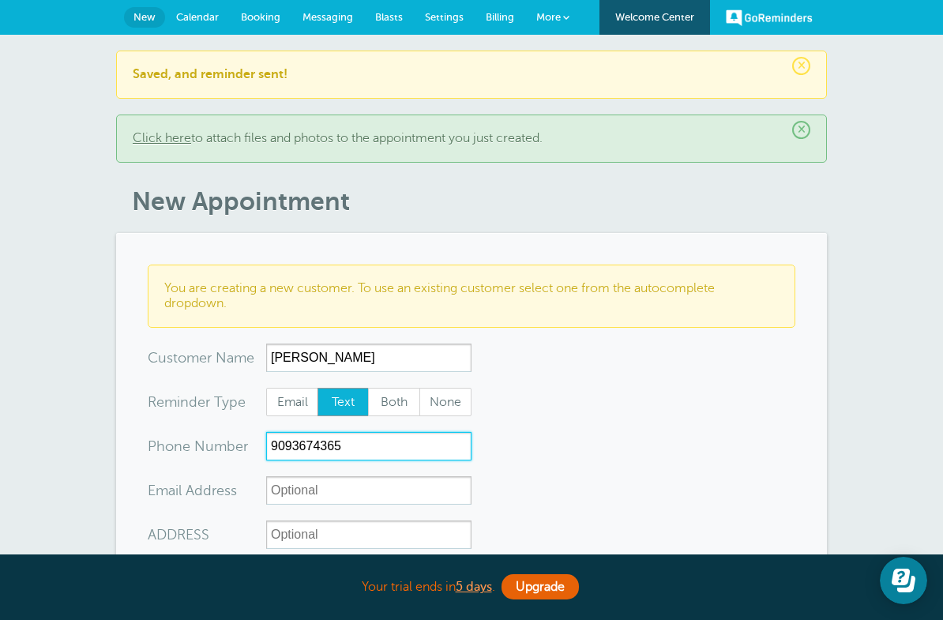
type input "9093674365"
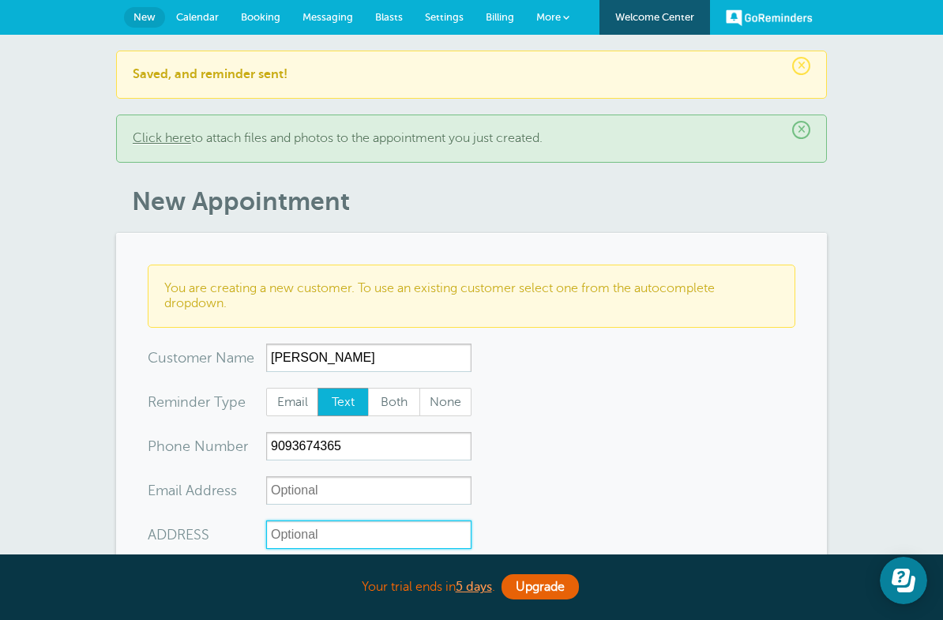
click at [322, 533] on input "ADDRESS" at bounding box center [368, 534] width 205 height 28
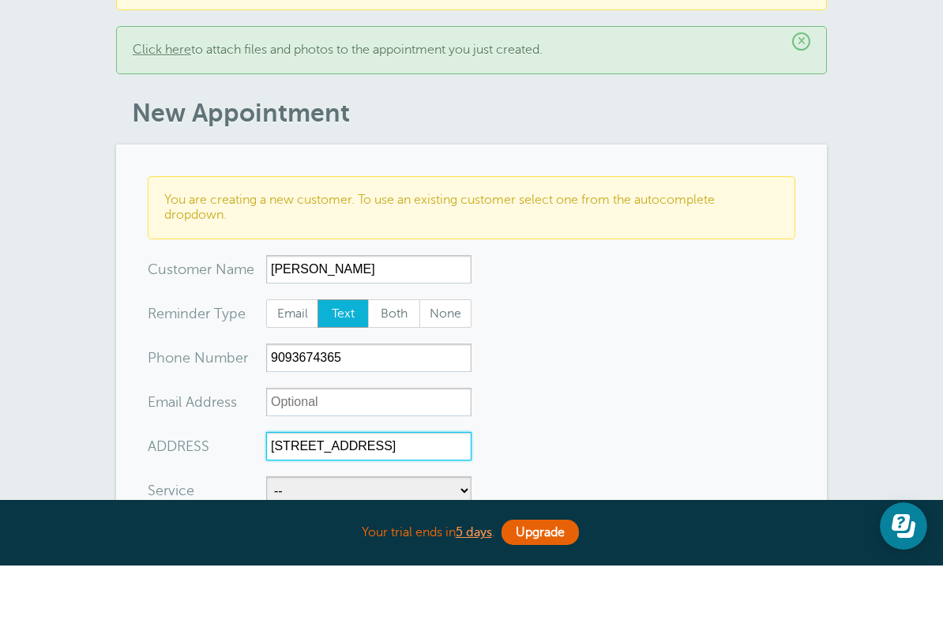
scroll to position [121, 0]
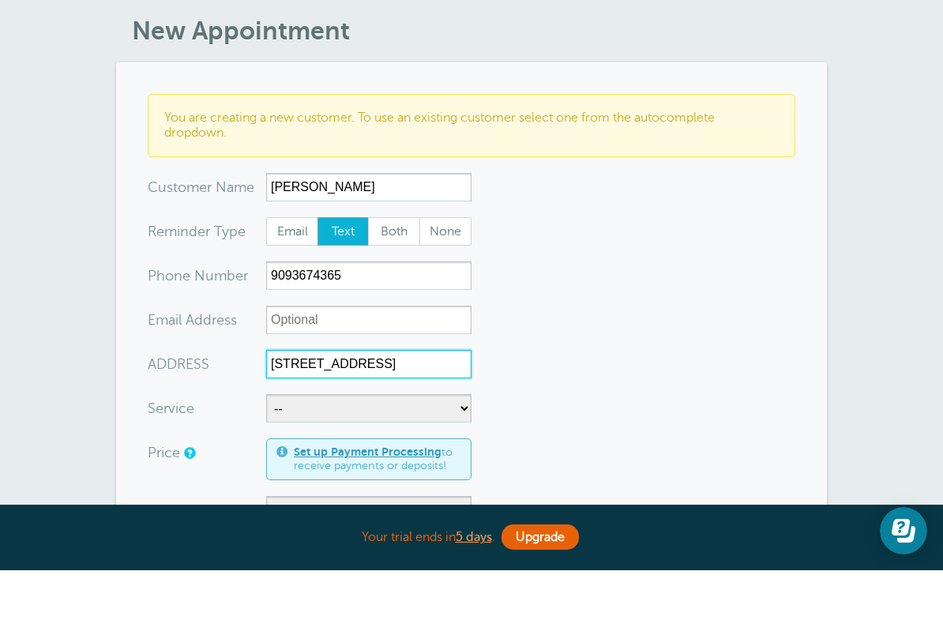
type input "[STREET_ADDRESS]"
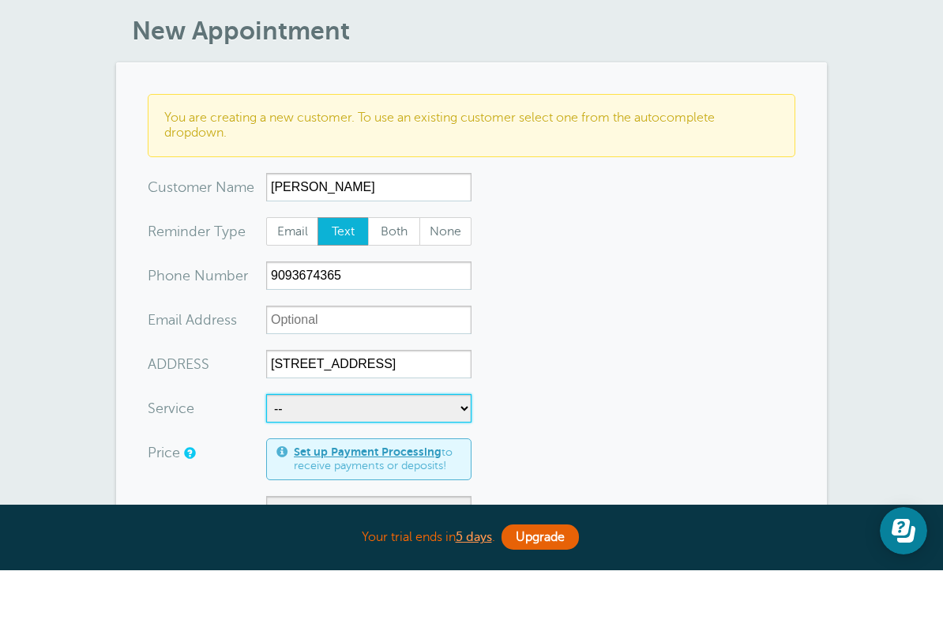
click at [345, 444] on select "-- Behind-The-Wheel Lessons DMV DRIVE PREP DMV DRIVE TEST FREEWAY LESSON" at bounding box center [368, 458] width 205 height 28
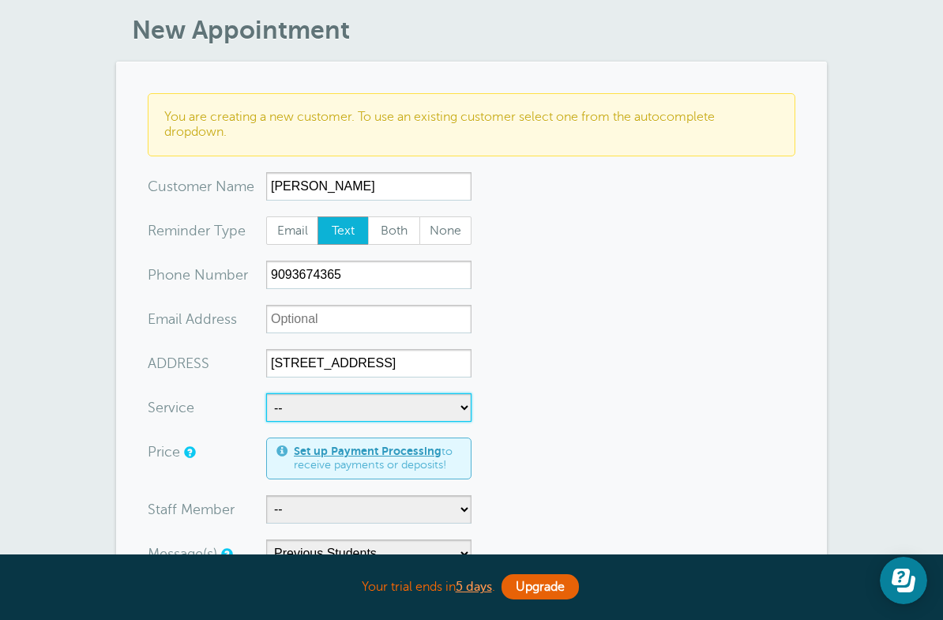
select select "27462"
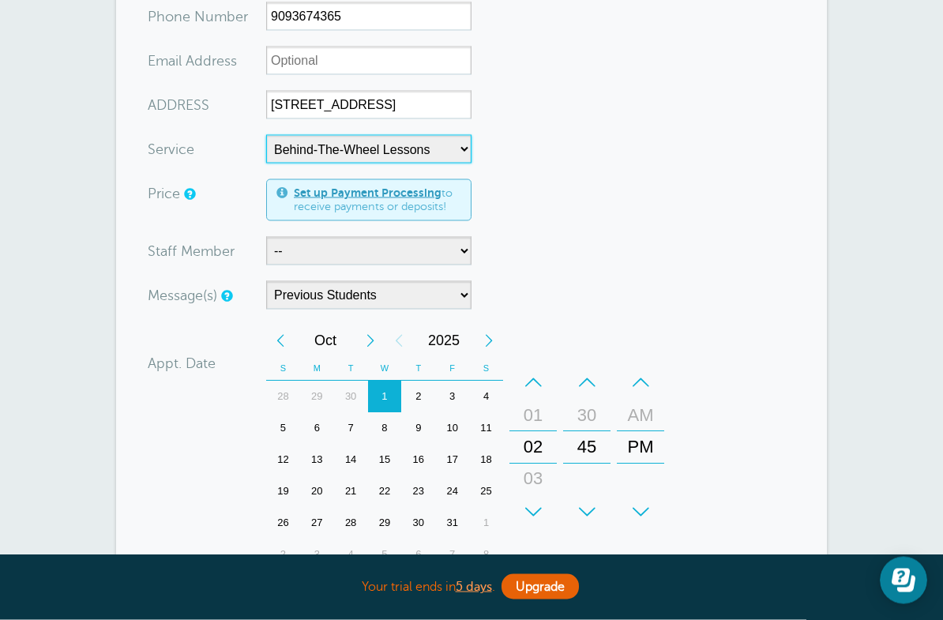
scroll to position [430, 0]
click at [488, 493] on div "27" at bounding box center [486, 491] width 34 height 32
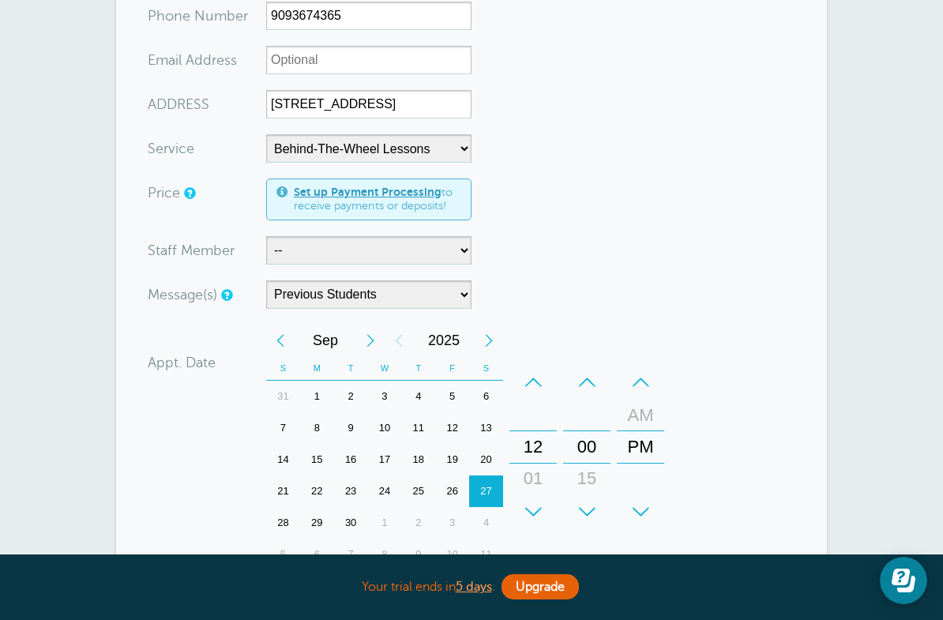
click at [682, 478] on form "You are creating a new customer. To use an existing customer select one from th…" at bounding box center [471, 329] width 647 height 991
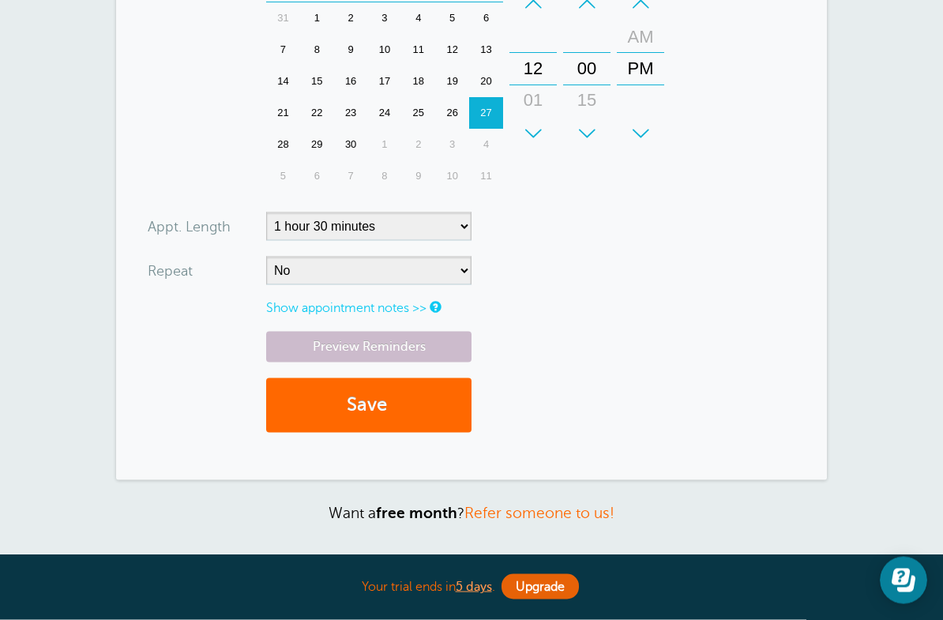
scroll to position [808, 0]
click at [347, 305] on link "Show appointment notes >>" at bounding box center [346, 307] width 160 height 14
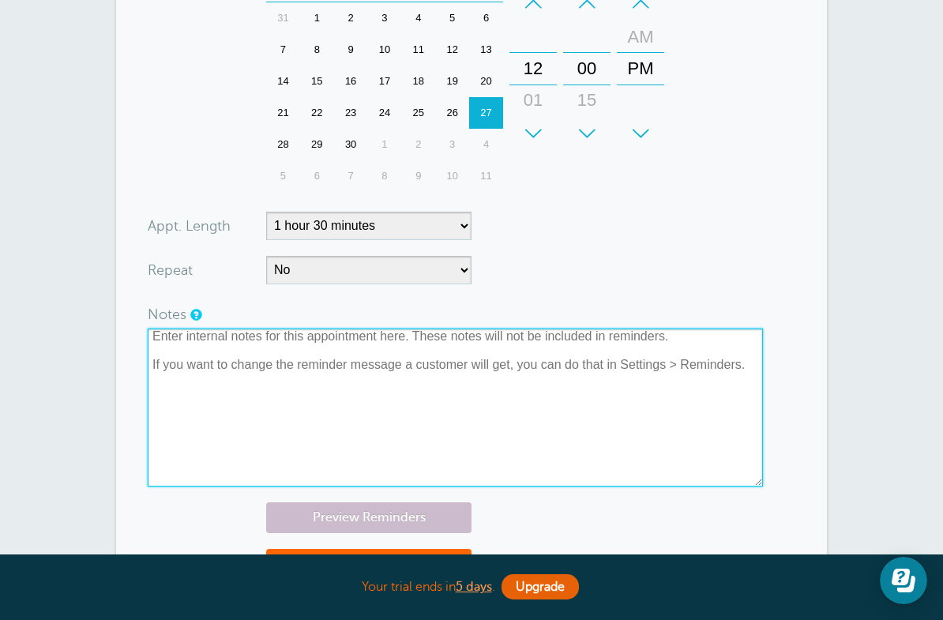
click at [178, 329] on textarea at bounding box center [455, 407] width 615 height 158
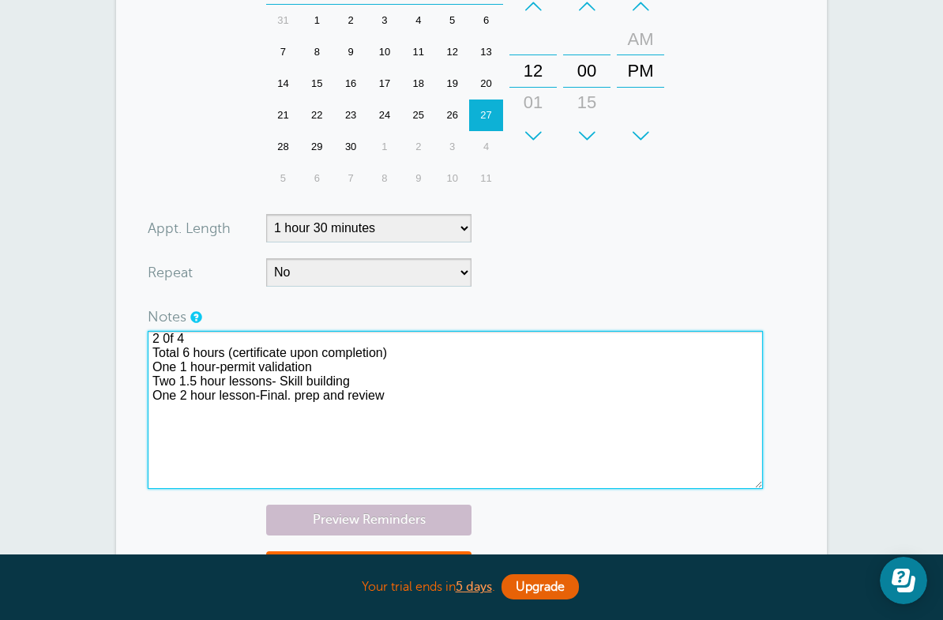
scroll to position [794, 0]
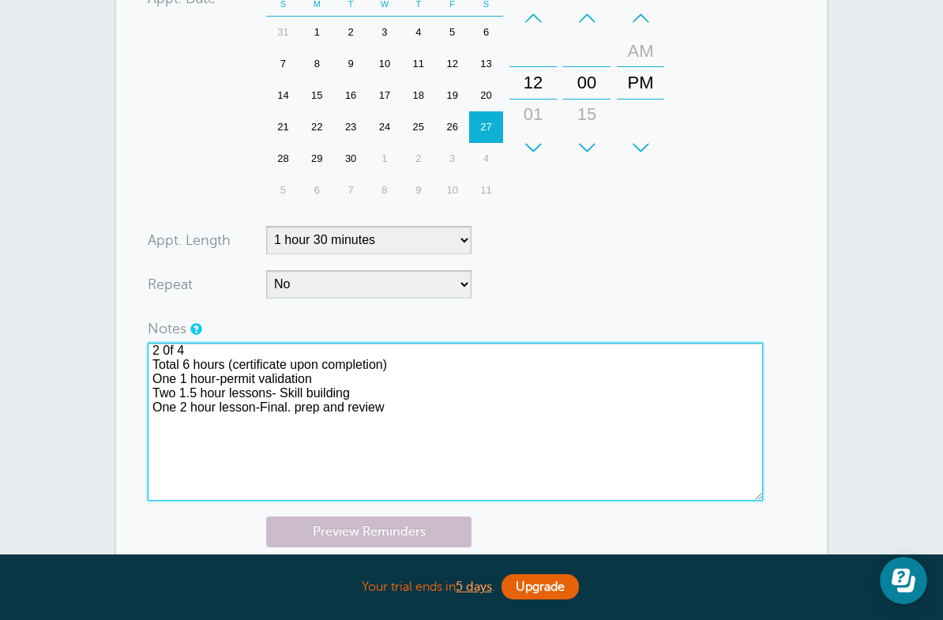
click at [171, 350] on textarea "2 0f 4 Total 6 hours (certificate upon completion) One 1 hour-permit validation…" at bounding box center [455, 422] width 615 height 158
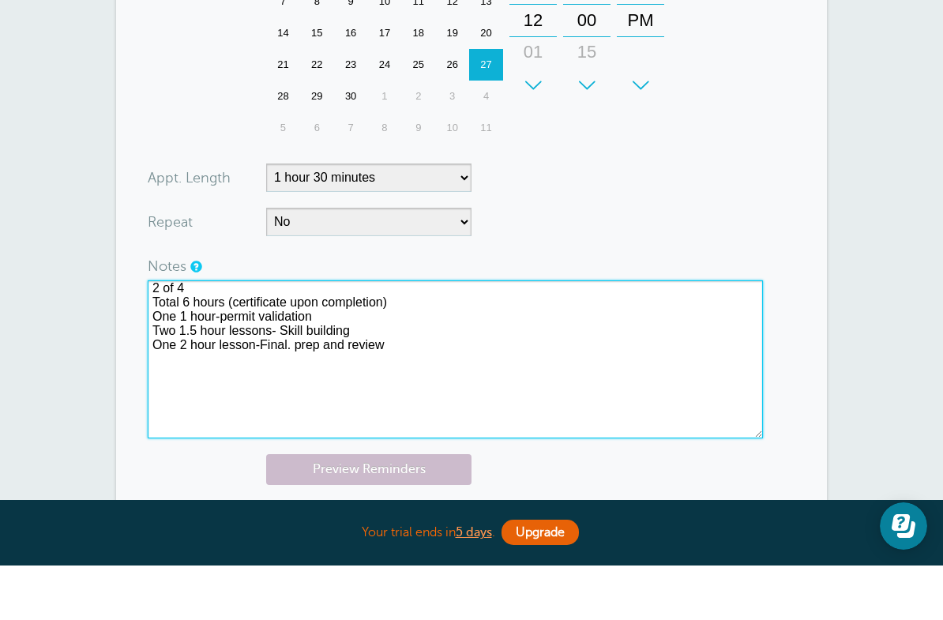
scroll to position [807, 0]
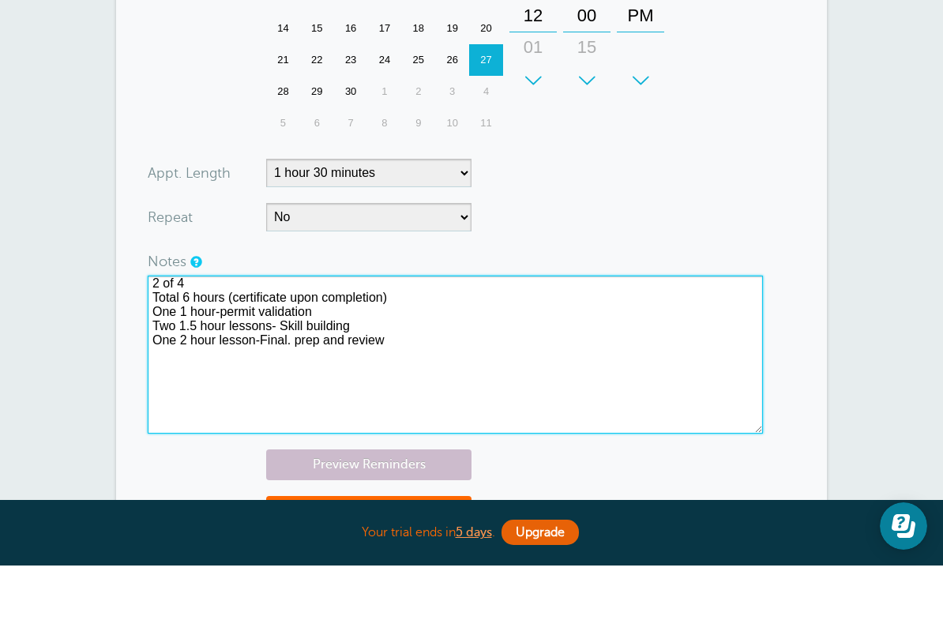
click at [290, 349] on textarea "2 of 4 Total 6 hours (certificate upon completion) One 1 hour-permit validation…" at bounding box center [455, 409] width 615 height 158
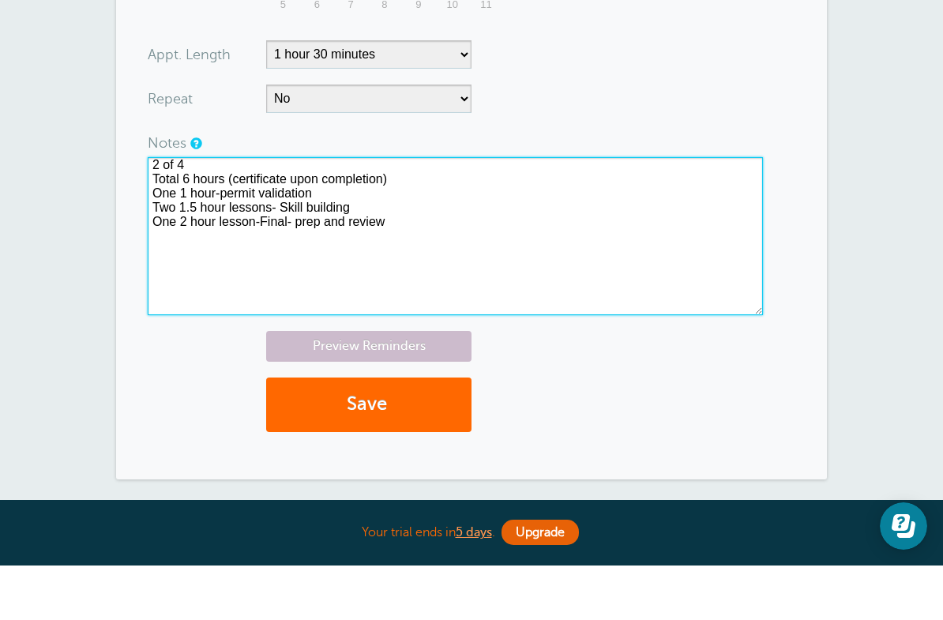
scroll to position [926, 0]
type textarea "2 of 4 Total 6 hours (certificate upon completion) One 1 hour-permit validation…"
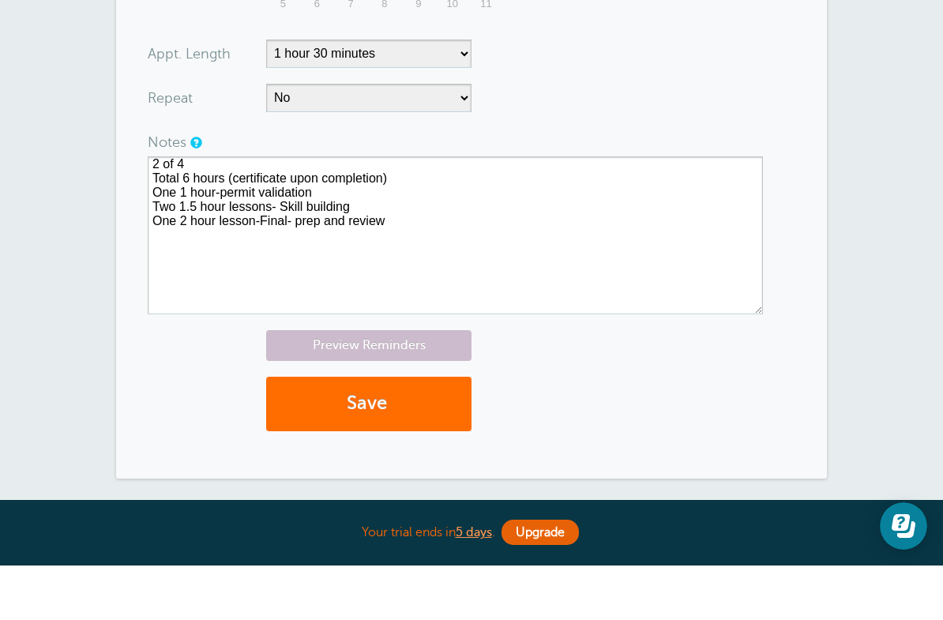
click at [394, 431] on button "Save" at bounding box center [368, 458] width 205 height 54
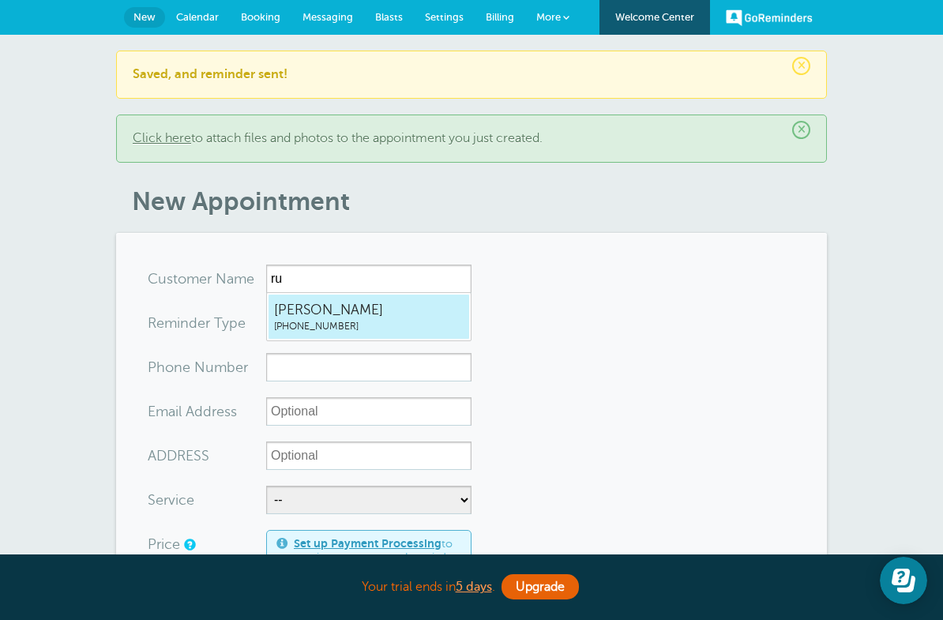
click at [353, 315] on span "[PERSON_NAME]" at bounding box center [368, 310] width 189 height 20
type input "RussellPadilla9093674365"
type input "[PERSON_NAME]"
type input "[PHONE_NUMBER]"
type input "[STREET_ADDRESS]"
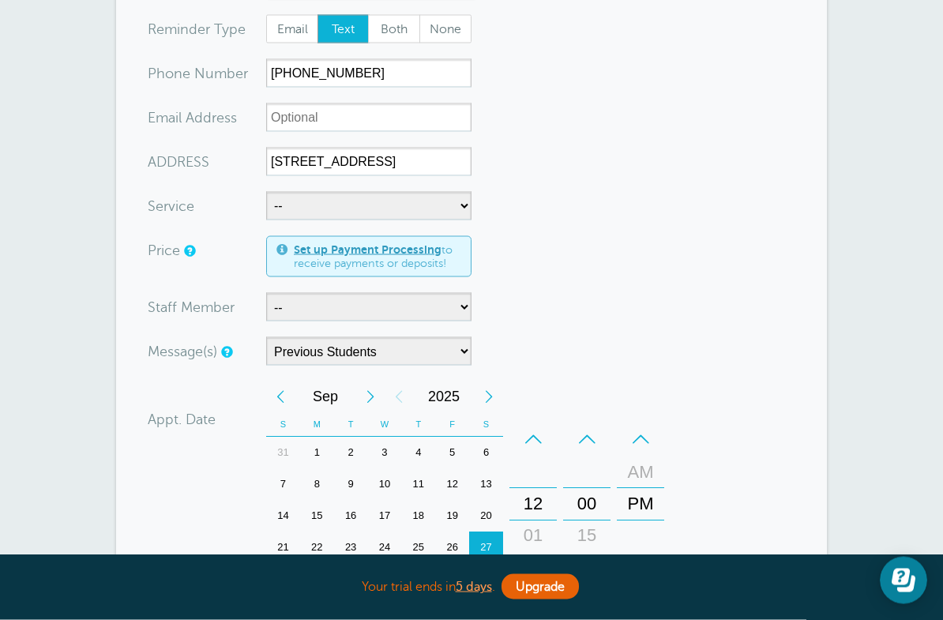
scroll to position [317, 0]
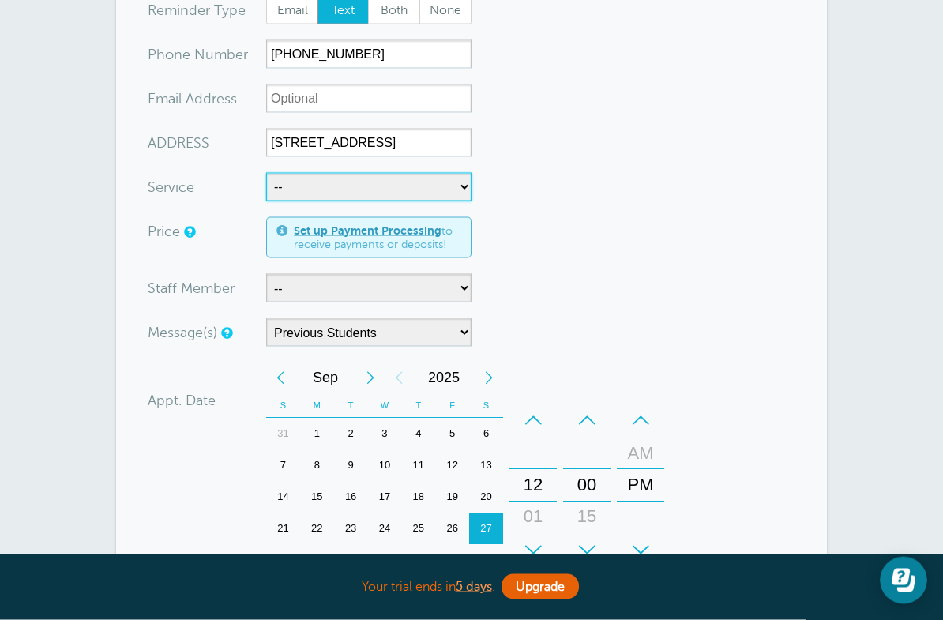
click at [366, 190] on select "-- Behind-The-Wheel Lessons DMV DRIVE PREP DMV DRIVE TEST FREEWAY LESSON" at bounding box center [368, 187] width 205 height 28
select select "27462"
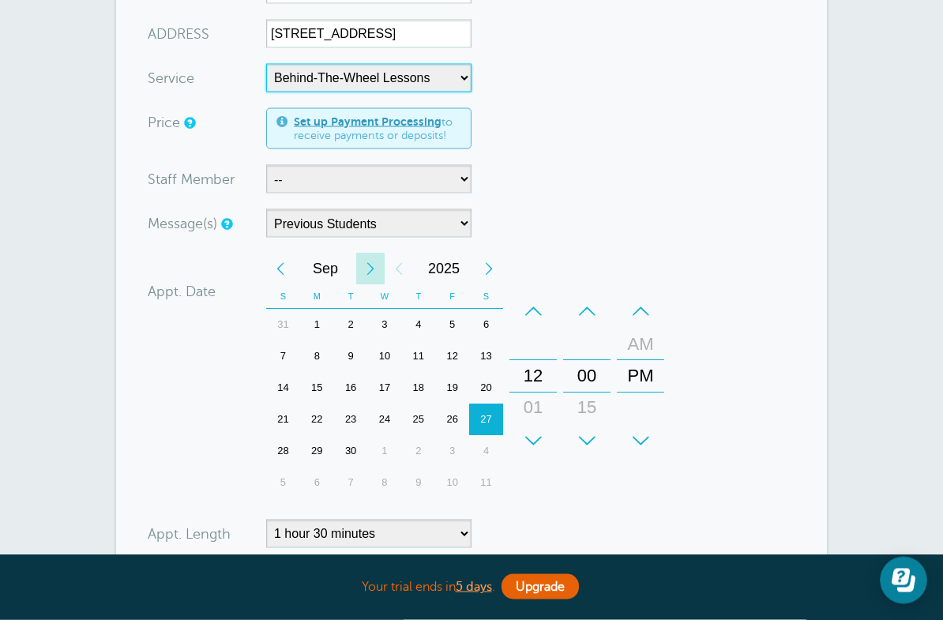
scroll to position [427, 0]
click at [323, 449] on div "27" at bounding box center [317, 451] width 34 height 32
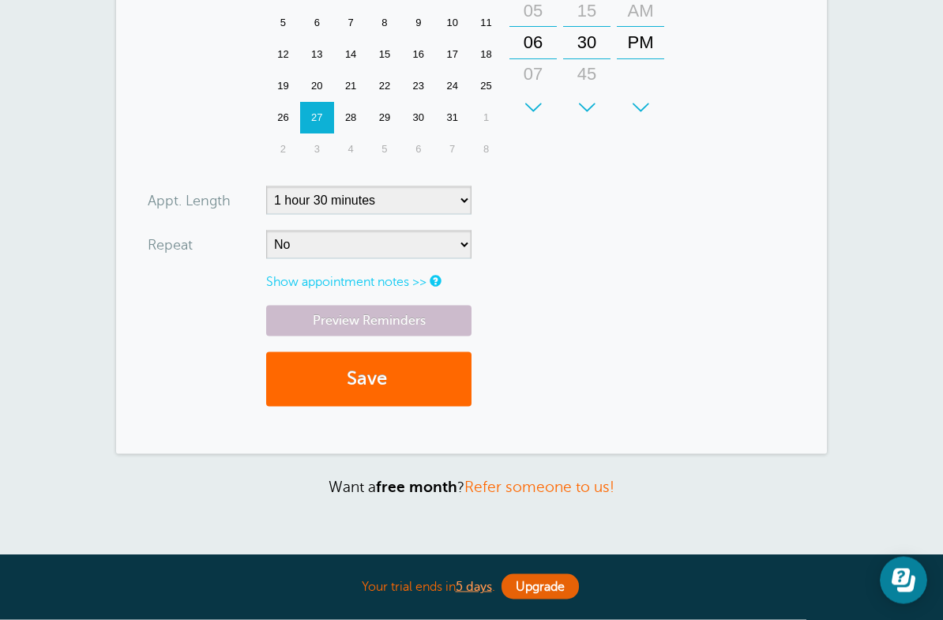
scroll to position [759, 0]
click at [388, 277] on link "Show appointment notes >>" at bounding box center [346, 282] width 160 height 14
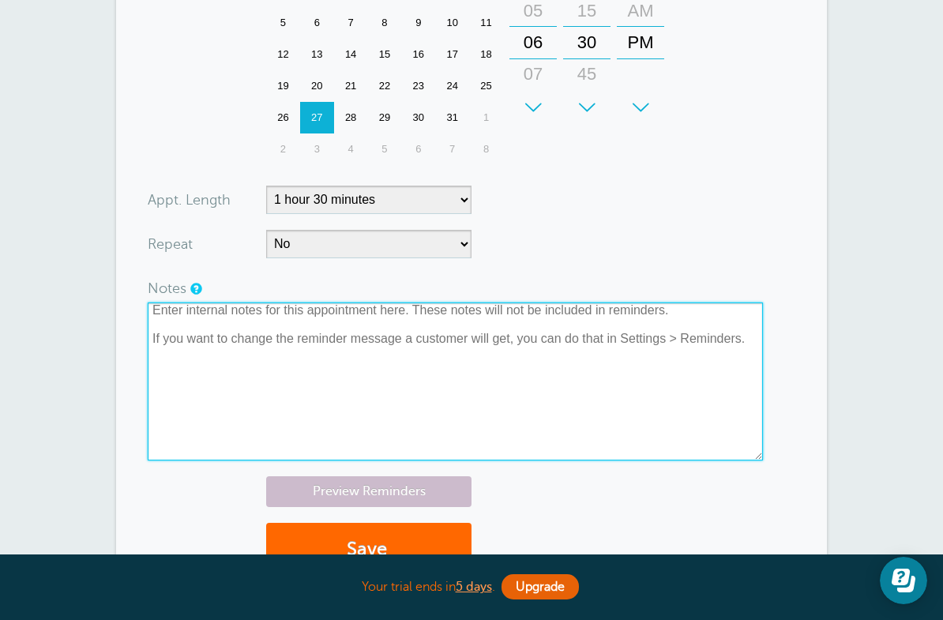
click at [221, 318] on textarea at bounding box center [455, 381] width 615 height 158
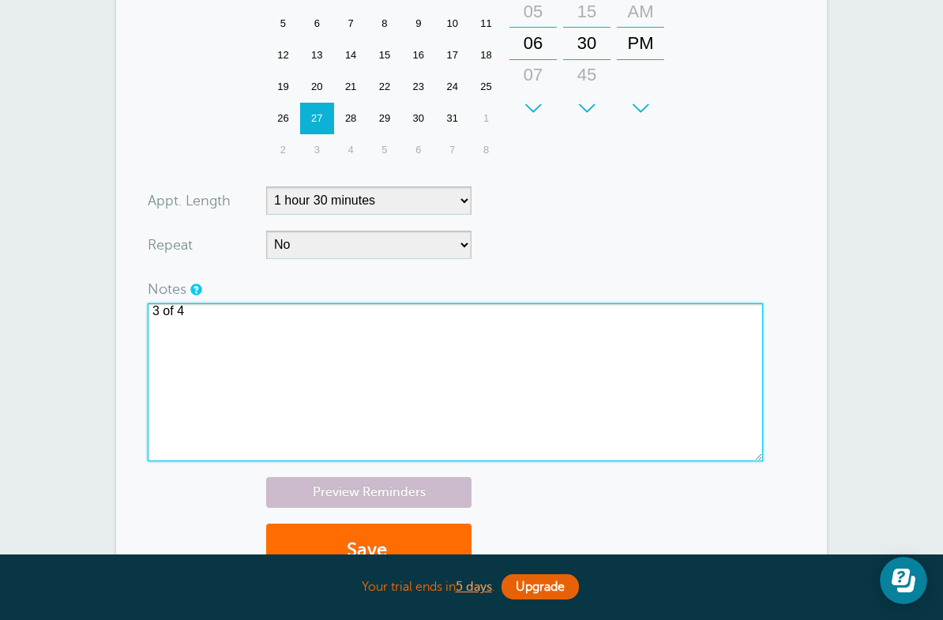
type textarea "3 of 4"
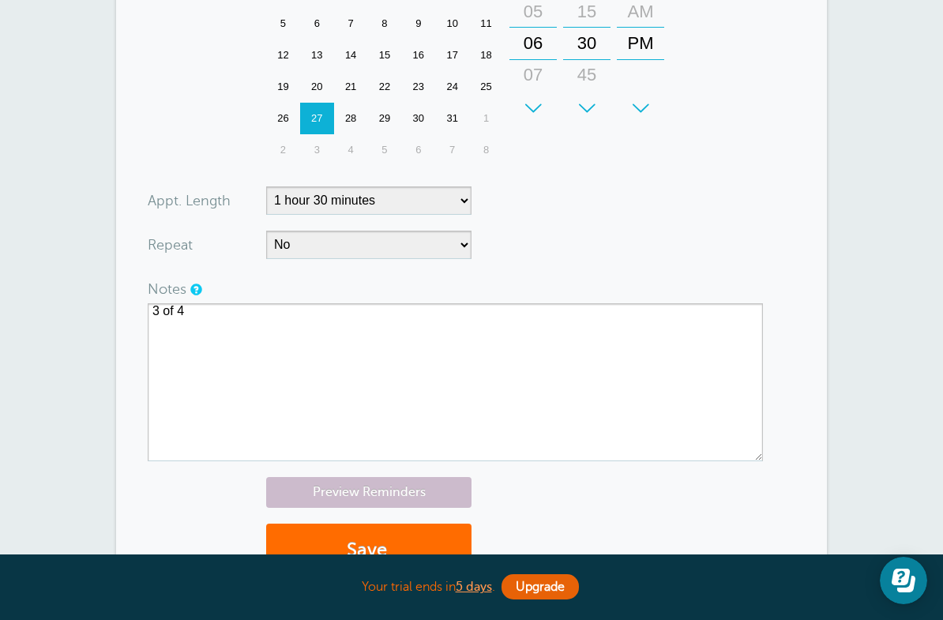
click at [358, 550] on button "Save" at bounding box center [368, 550] width 205 height 54
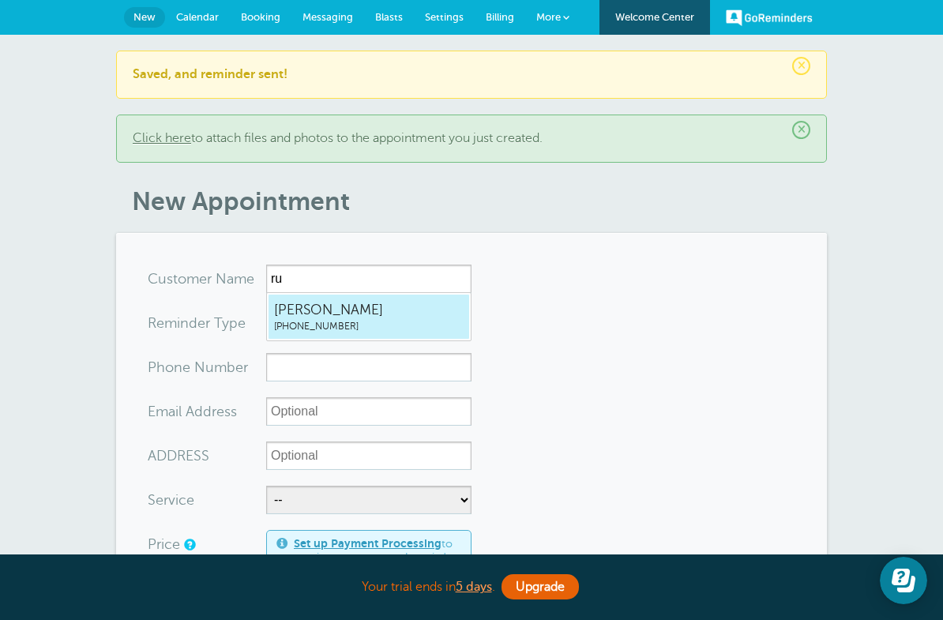
click at [346, 326] on span "[PHONE_NUMBER]" at bounding box center [368, 326] width 189 height 13
type input "RussellPadilla9093674365"
type input "[PERSON_NAME]"
type input "[PHONE_NUMBER]"
type input "[STREET_ADDRESS]"
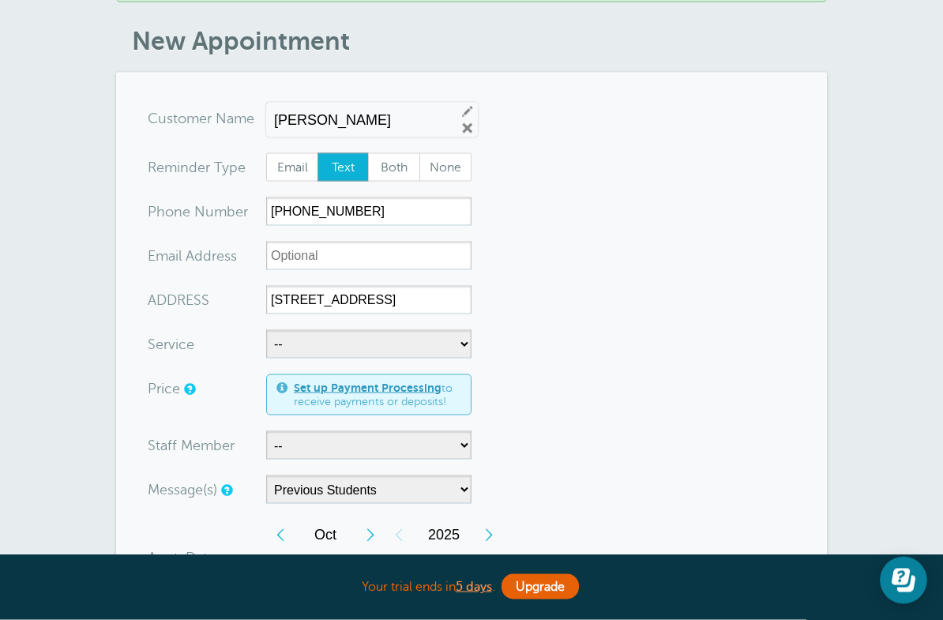
scroll to position [161, 0]
click at [354, 354] on select "-- Behind-The-Wheel Lessons DMV DRIVE PREP DMV DRIVE TEST FREEWAY LESSON" at bounding box center [368, 343] width 205 height 28
select select "27462"
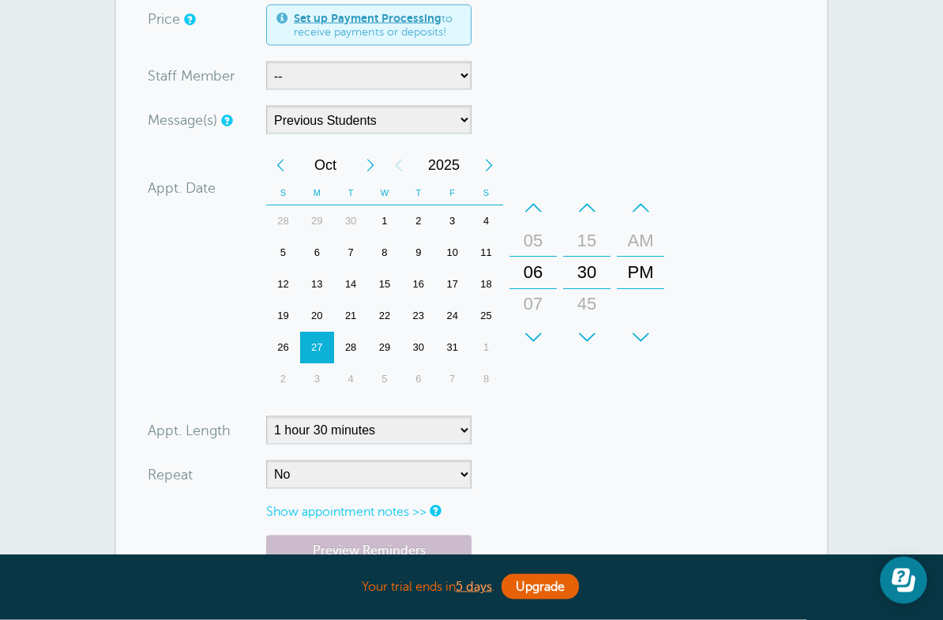
scroll to position [530, 0]
click at [388, 249] on div "7" at bounding box center [385, 253] width 34 height 32
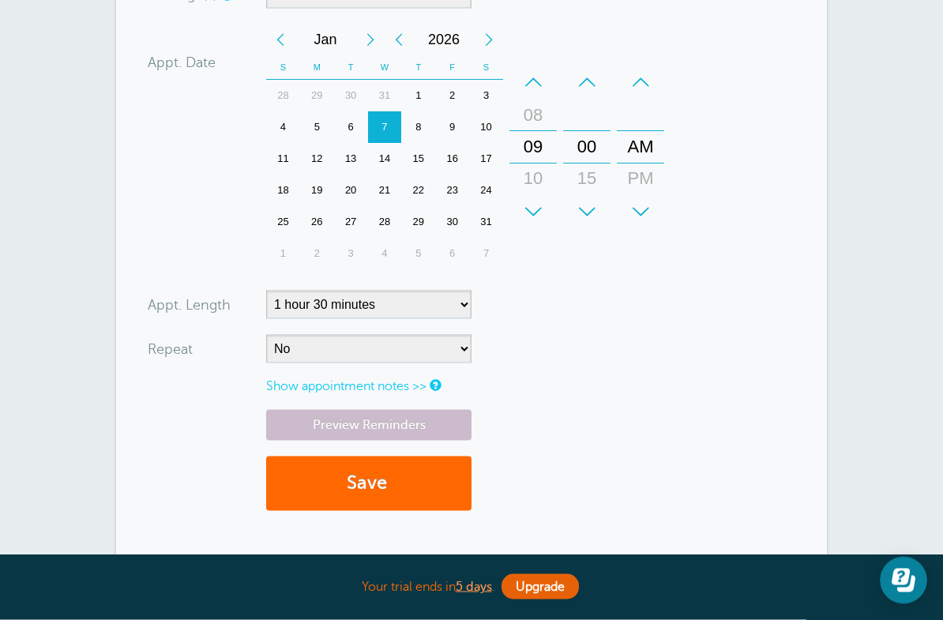
scroll to position [658, 0]
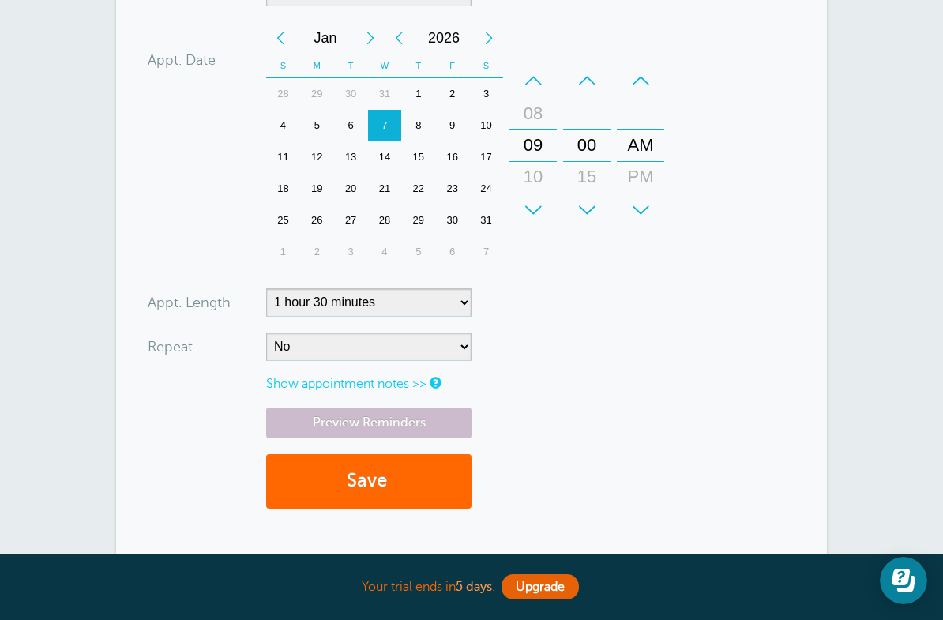
click at [323, 384] on link "Show appointment notes >>" at bounding box center [346, 384] width 160 height 14
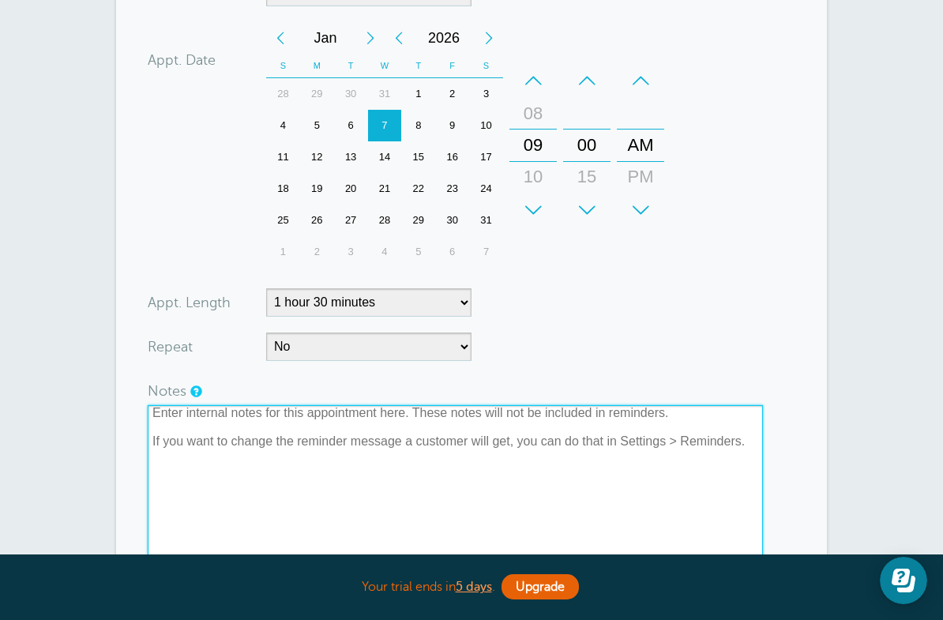
click at [223, 441] on textarea at bounding box center [455, 484] width 615 height 158
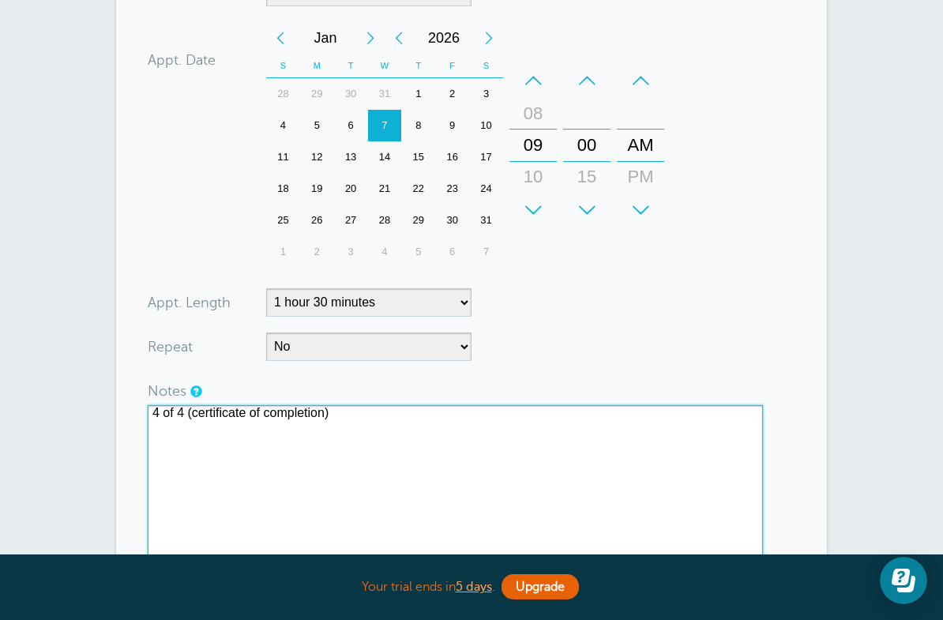
click at [414, 447] on textarea "4 of 4 (certificate of completion)" at bounding box center [455, 484] width 615 height 158
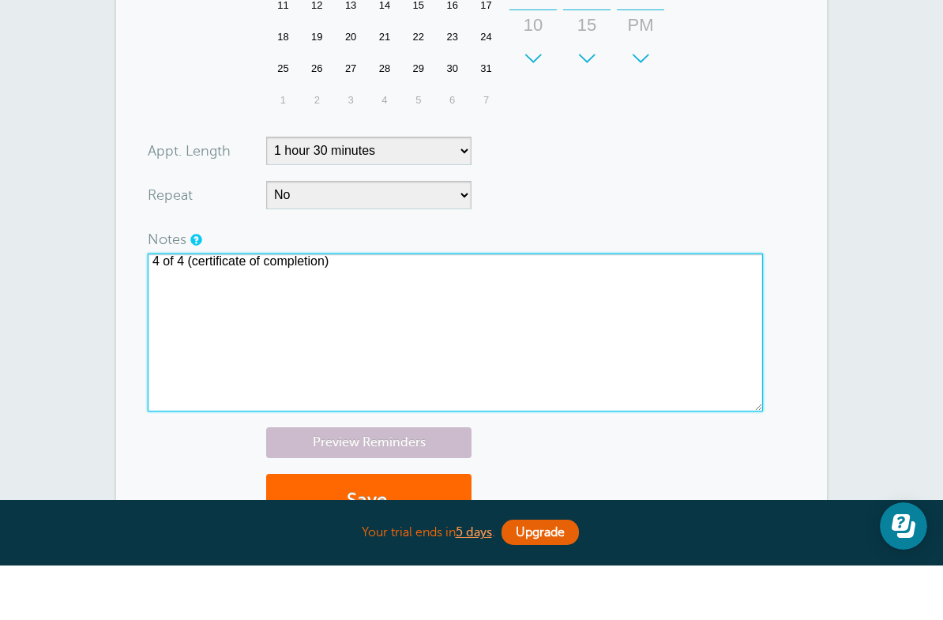
scroll to position [758, 0]
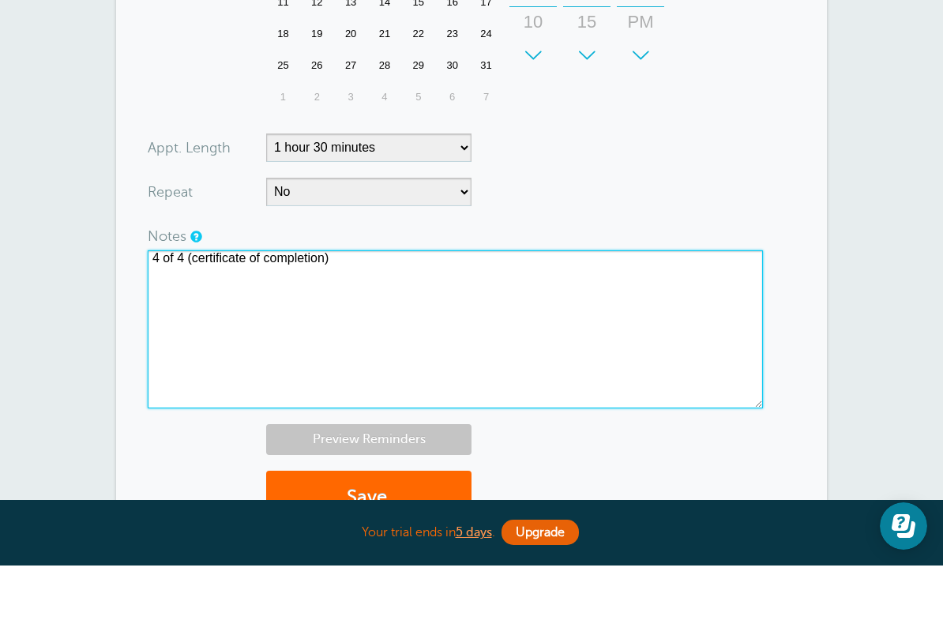
type textarea "4 of 4 (certificate of completion)"
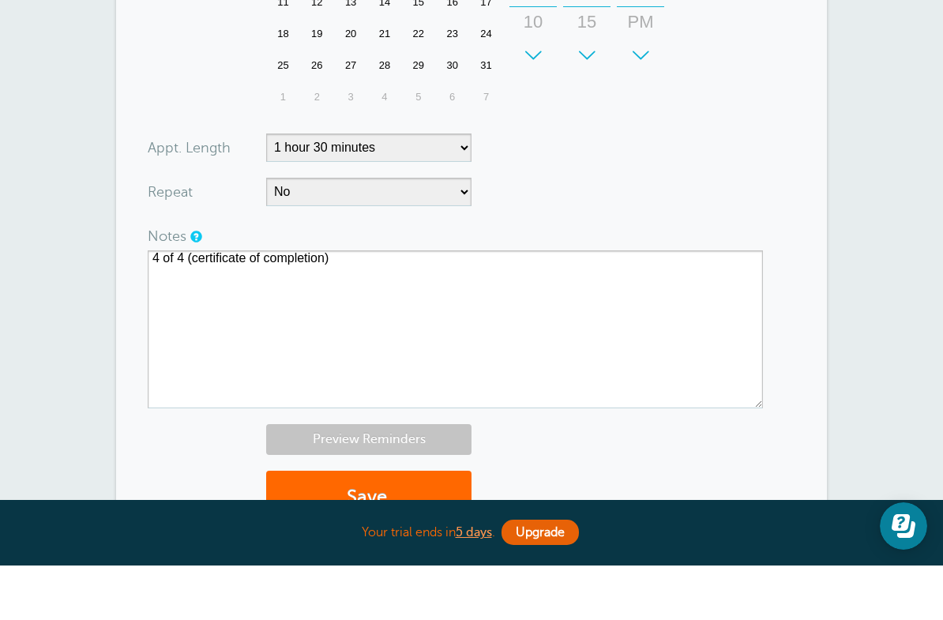
click at [401, 478] on link "Preview Reminders" at bounding box center [368, 493] width 205 height 31
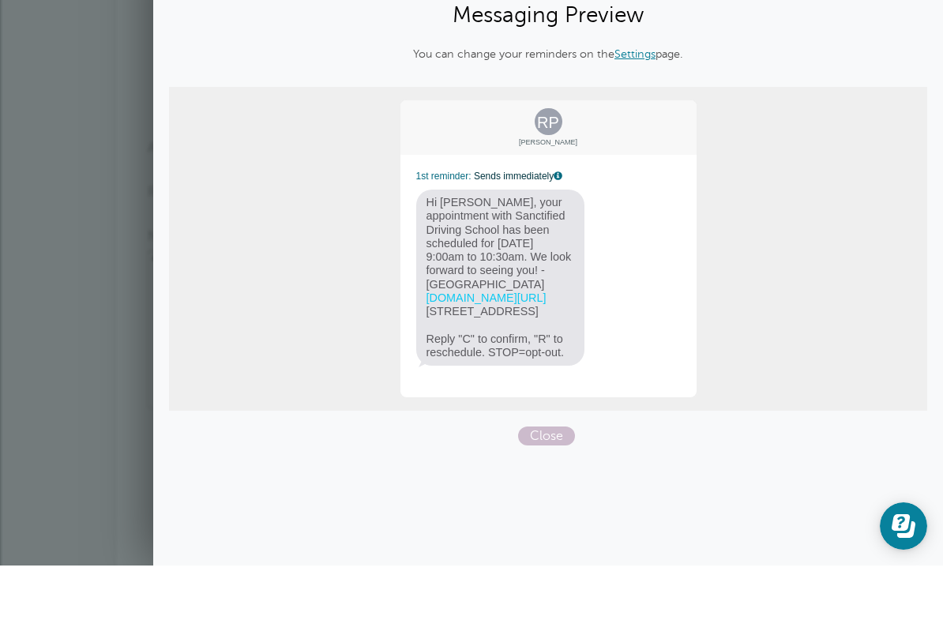
scroll to position [813, 0]
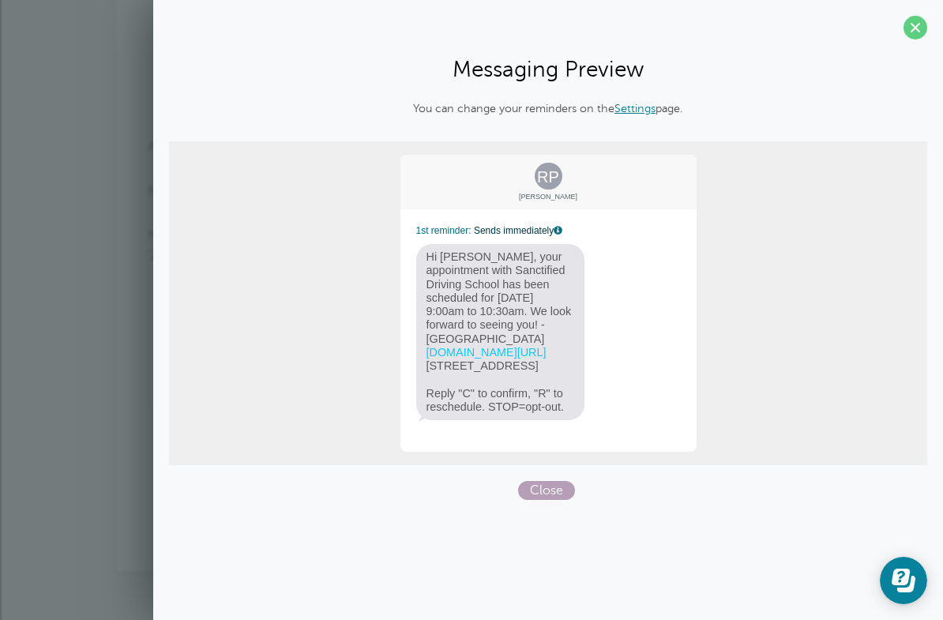
click at [545, 500] on span "Close" at bounding box center [546, 490] width 57 height 19
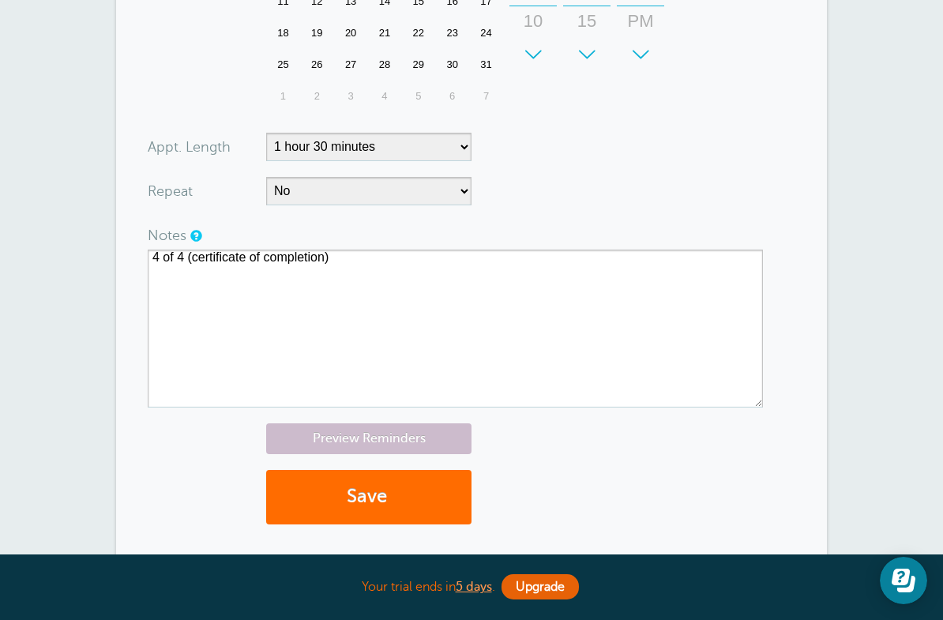
click at [423, 488] on button "Save" at bounding box center [368, 497] width 205 height 54
